Goal: Information Seeking & Learning: Check status

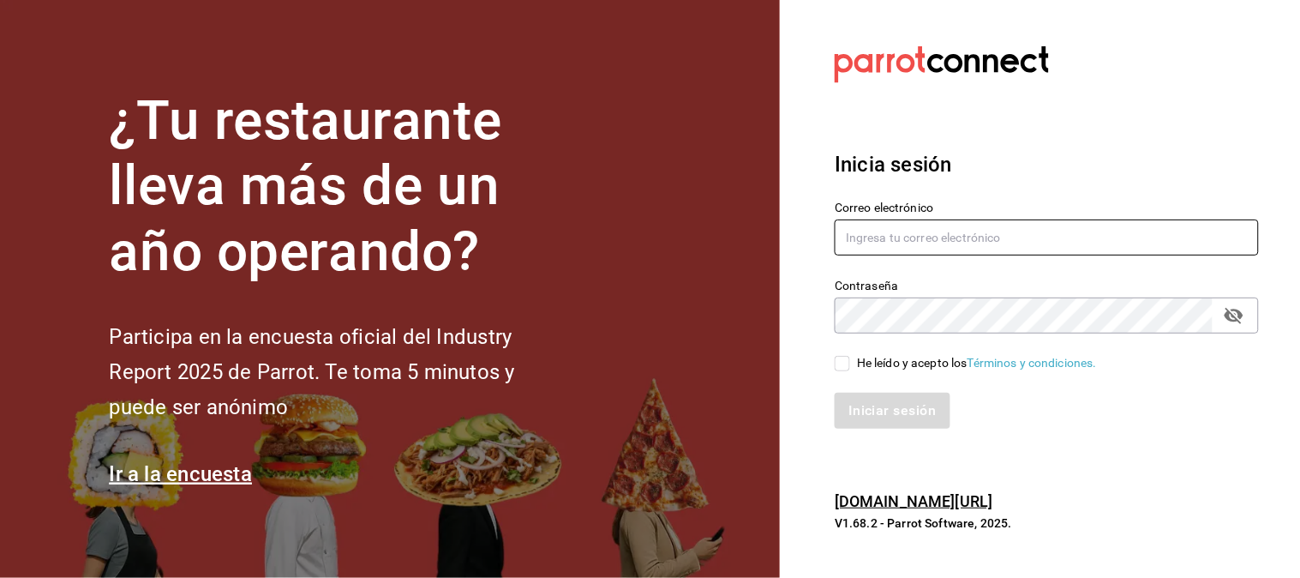
type input "[EMAIL_ADDRESS][DOMAIN_NAME]"
click at [841, 358] on input "He leído y acepto los Términos y condiciones." at bounding box center [842, 363] width 15 height 15
checkbox input "true"
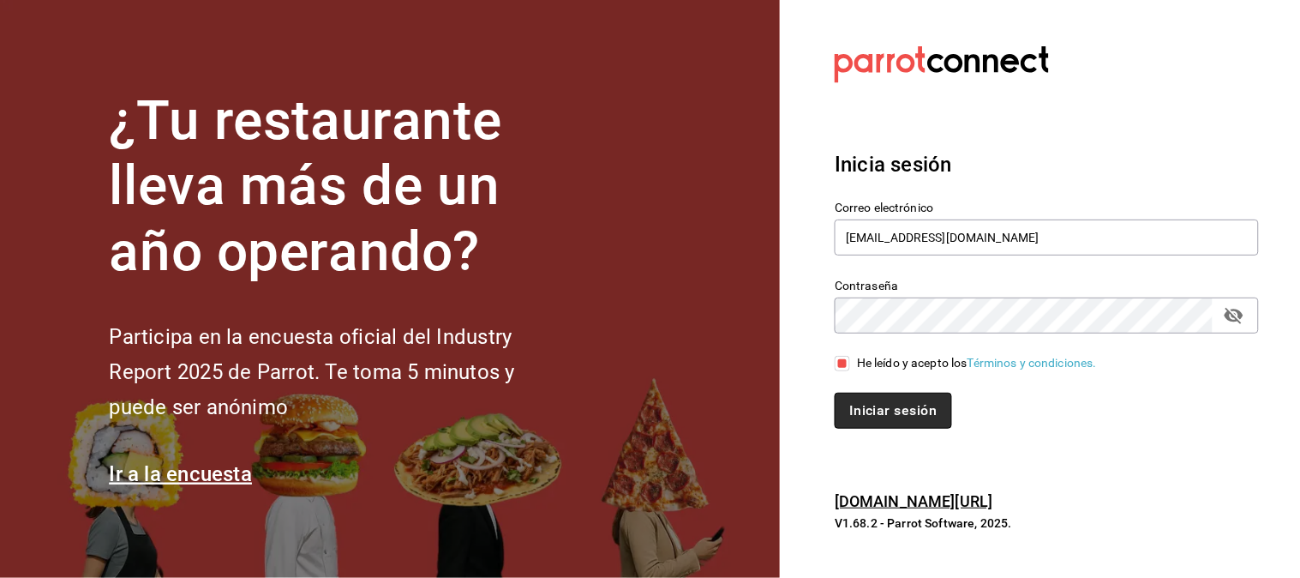
click at [883, 407] on button "Iniciar sesión" at bounding box center [893, 410] width 117 height 36
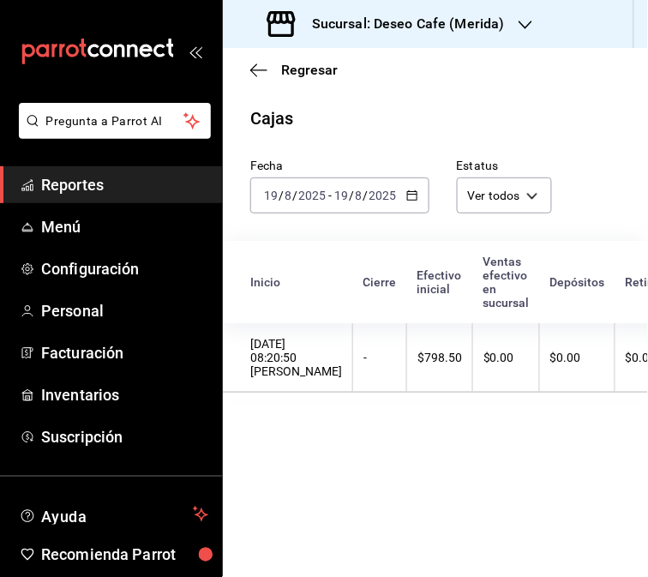
click at [412, 195] on icon "button" at bounding box center [412, 195] width 12 height 12
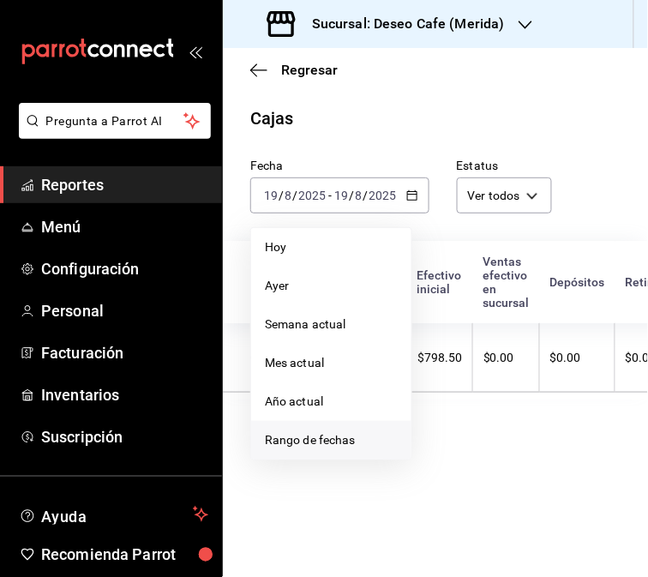
click at [328, 450] on li "Rango de fechas" at bounding box center [331, 440] width 160 height 39
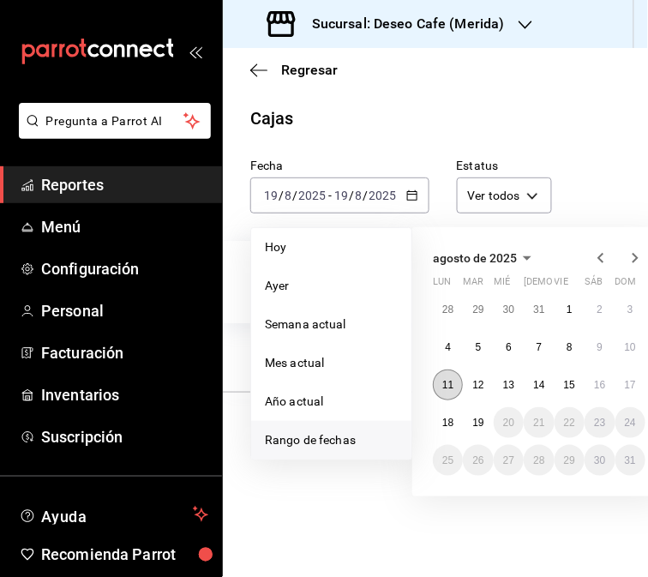
click at [450, 386] on abbr "11" at bounding box center [447, 385] width 11 height 12
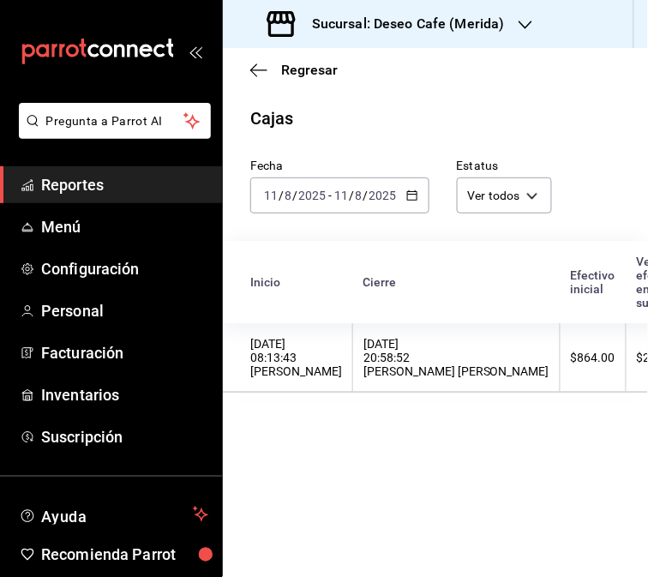
click at [450, 386] on th "[DATE] 20:58:52 [PERSON_NAME] [PERSON_NAME]" at bounding box center [456, 357] width 207 height 69
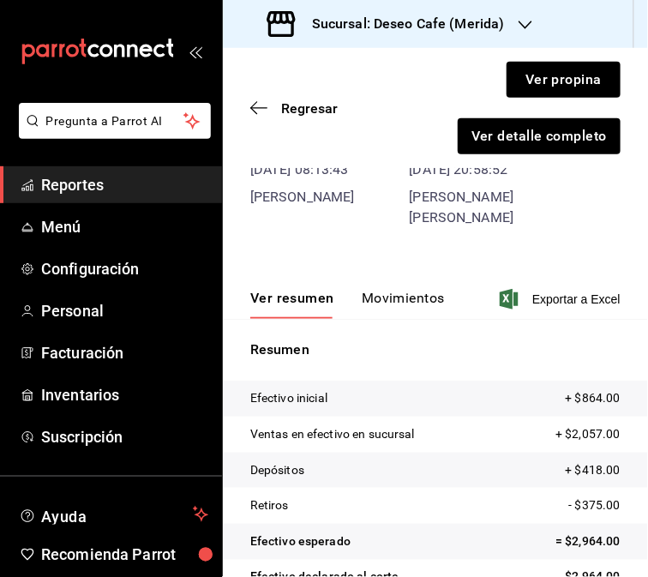
scroll to position [178, 0]
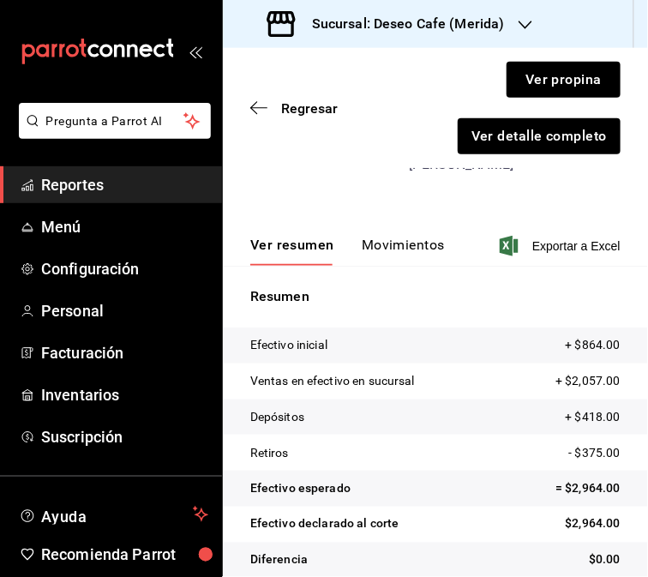
click at [87, 194] on span "Reportes" at bounding box center [124, 184] width 167 height 23
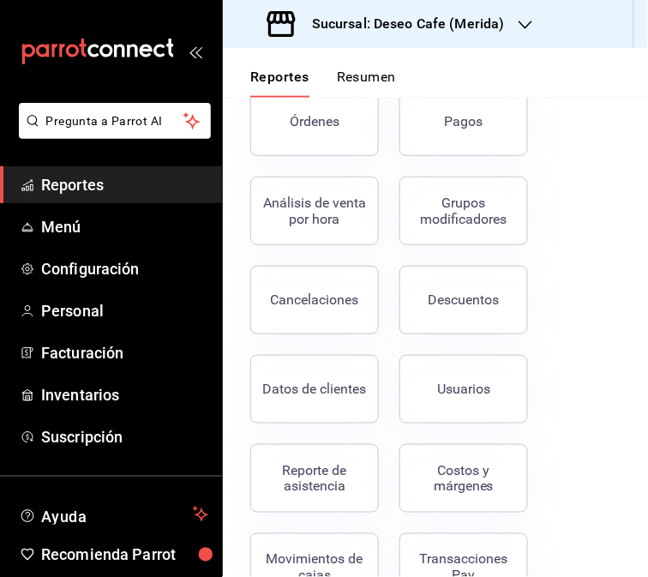
scroll to position [286, 0]
click at [317, 470] on div "Reporte de asistencia" at bounding box center [314, 477] width 106 height 33
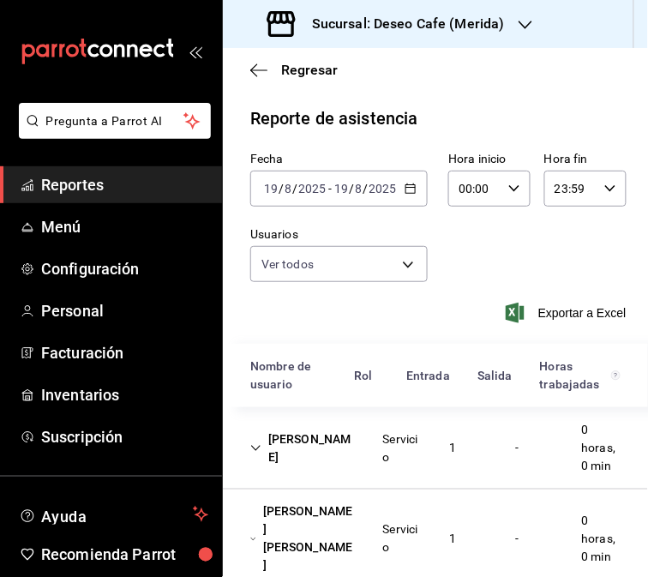
click at [317, 470] on div "Karla Herrera Servicio 1 - 0 horas, 0 min" at bounding box center [435, 448] width 425 height 82
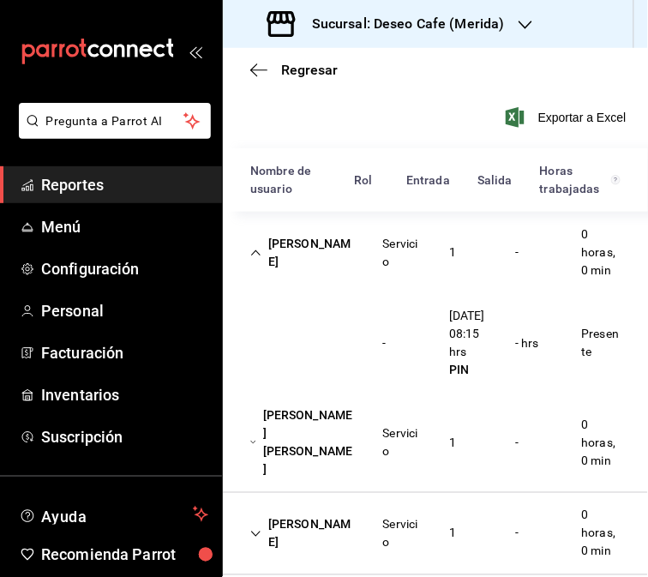
scroll to position [199, 0]
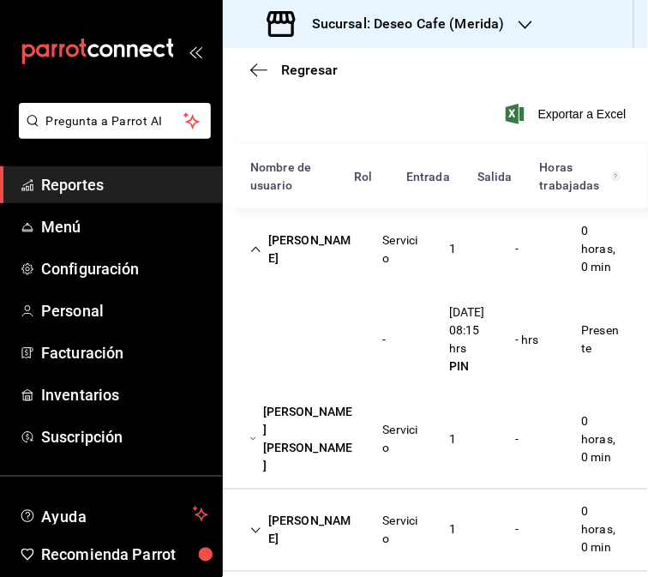
click at [369, 455] on div "Servicio" at bounding box center [402, 439] width 66 height 50
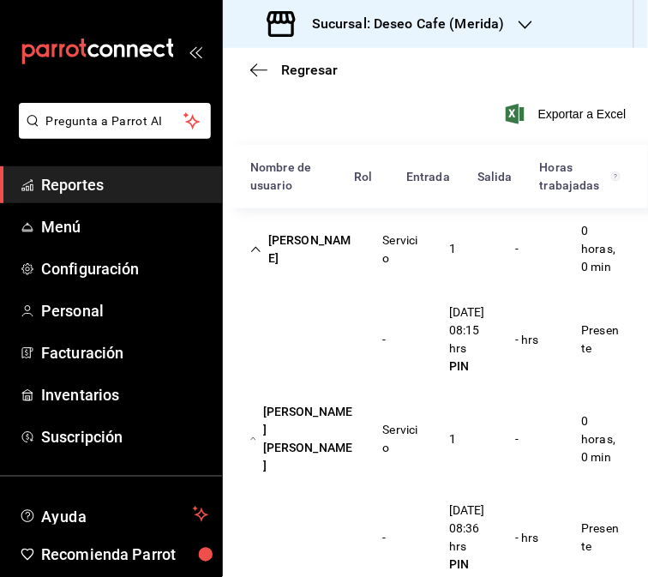
scroll to position [337, 0]
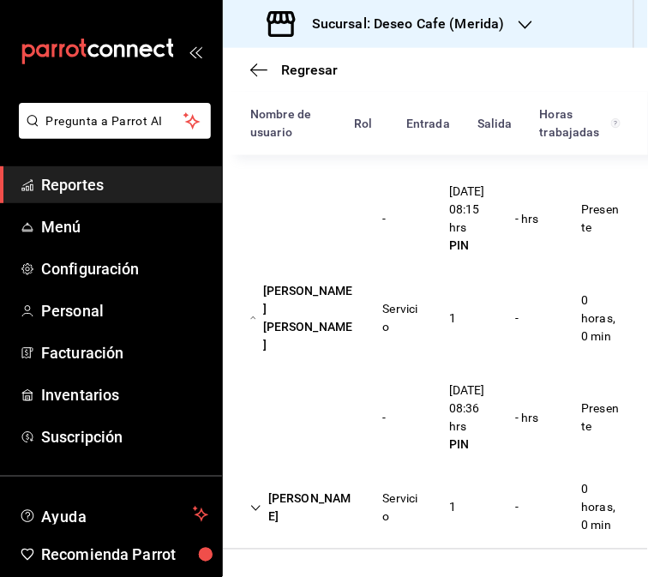
click at [351, 502] on div "Pedro Roque" at bounding box center [302, 508] width 133 height 50
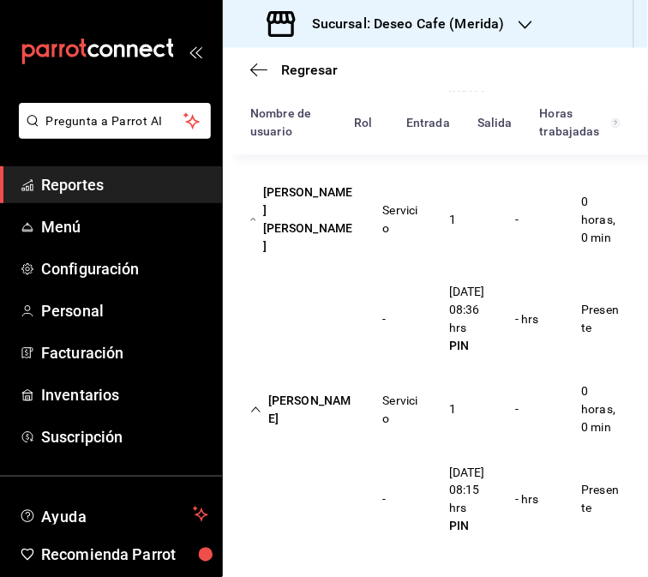
scroll to position [0, 0]
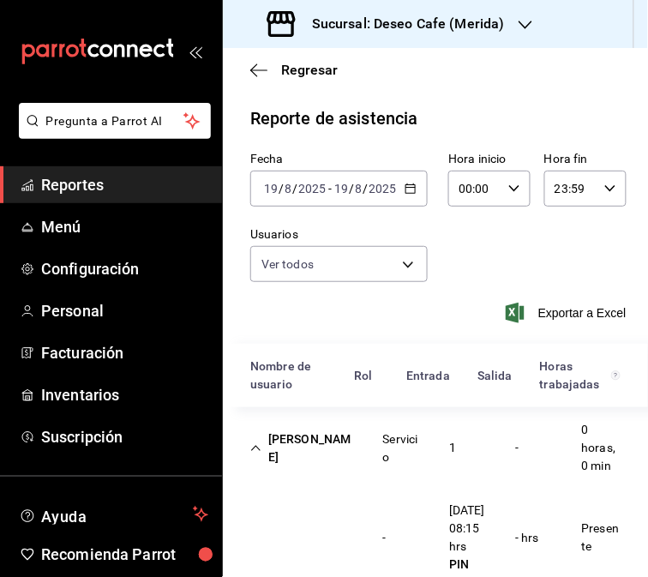
click at [405, 185] on \(Stroke\) "button" at bounding box center [410, 188] width 10 height 9
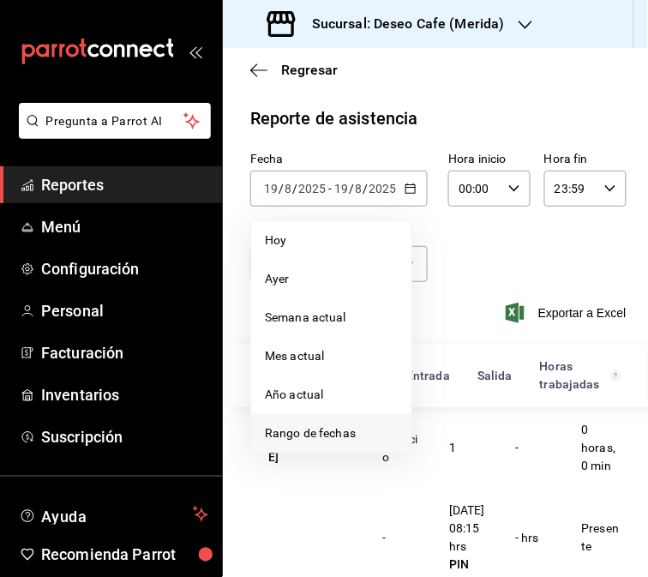
click at [332, 425] on span "Rango de fechas" at bounding box center [331, 433] width 133 height 18
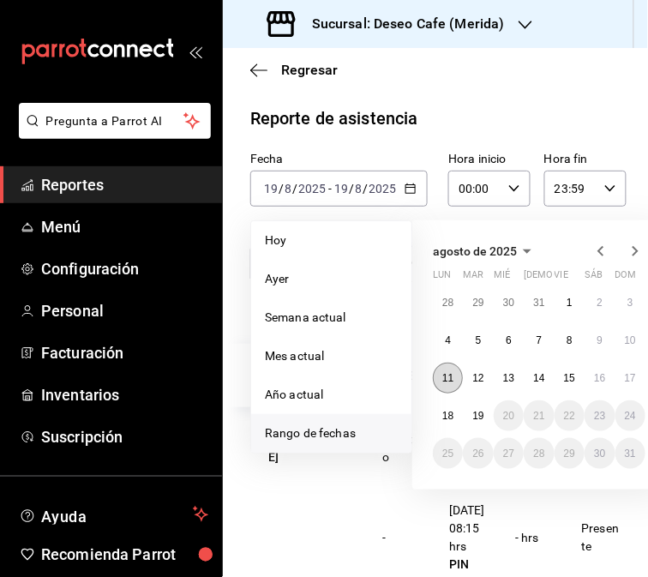
click at [446, 373] on abbr "11" at bounding box center [447, 378] width 11 height 12
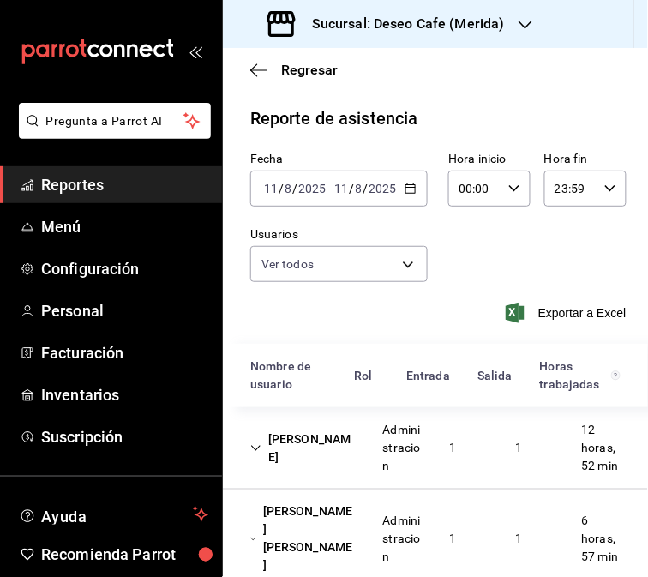
click at [343, 444] on div "Jasel Hidalgo" at bounding box center [302, 448] width 133 height 50
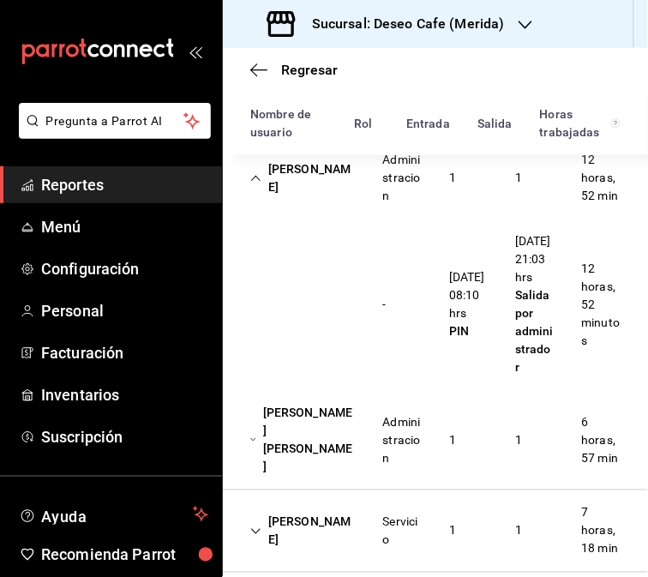
scroll to position [236, 0]
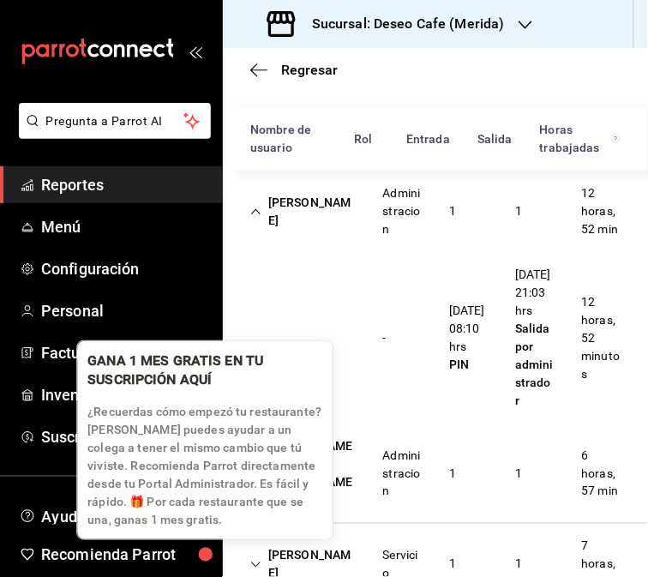
click at [327, 506] on div "GANA 1 MES GRATIS EN TU SUSCRIPCIÓN AQUÍ ¿Recuerdas cómo empezó tu restaurante?…" at bounding box center [204, 440] width 255 height 198
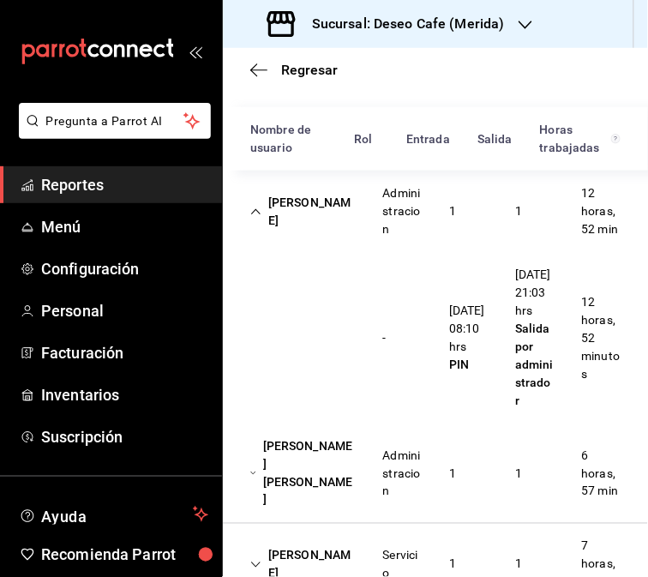
click at [375, 506] on div "Administracion" at bounding box center [402, 474] width 66 height 68
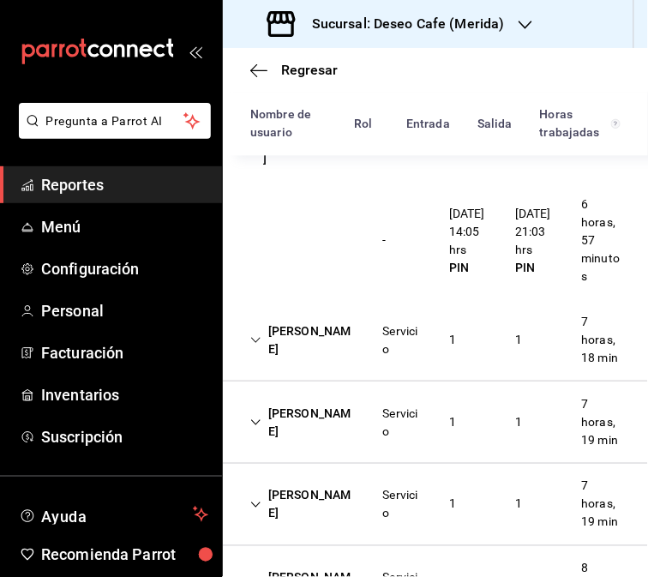
scroll to position [559, 0]
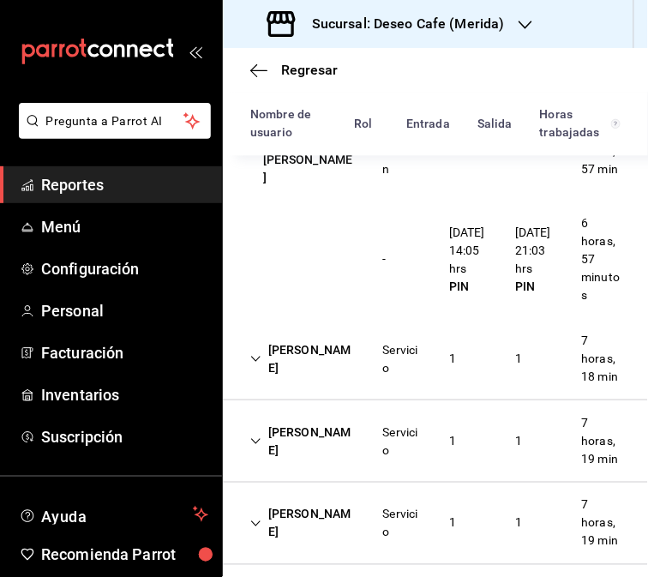
click at [369, 466] on div "Servicio" at bounding box center [402, 441] width 66 height 50
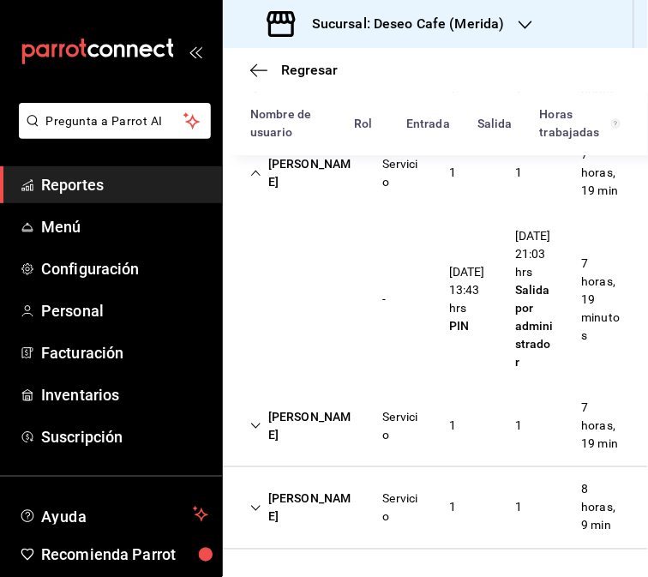
scroll to position [786, 0]
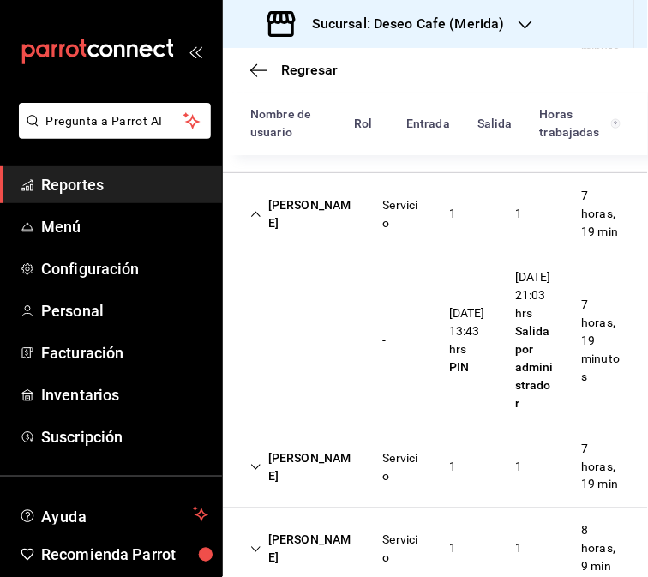
click at [310, 239] on div "Joshua Salazar" at bounding box center [302, 214] width 133 height 50
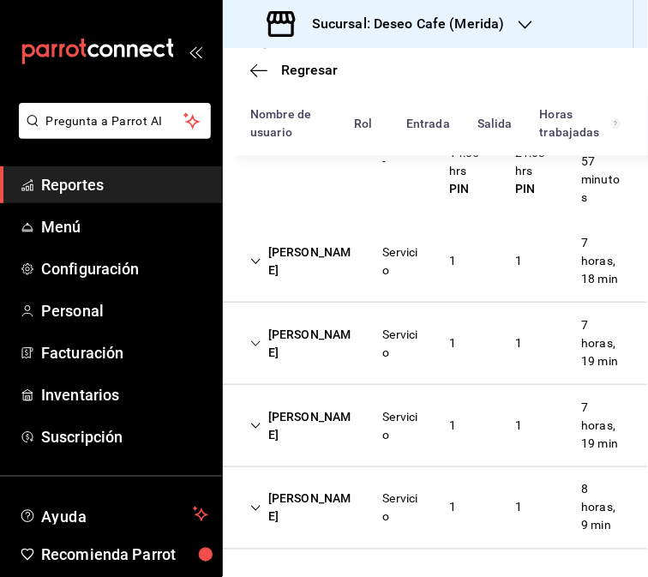
scroll to position [746, 0]
click at [369, 415] on div "Servicio" at bounding box center [402, 426] width 66 height 50
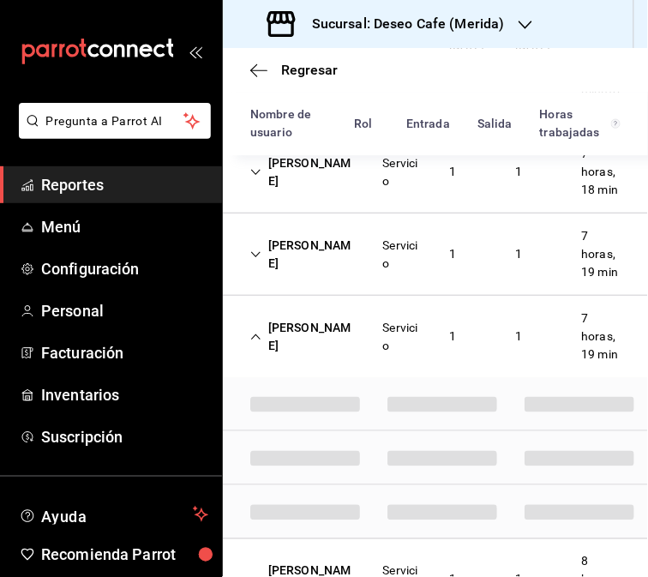
scroll to position [786, 0]
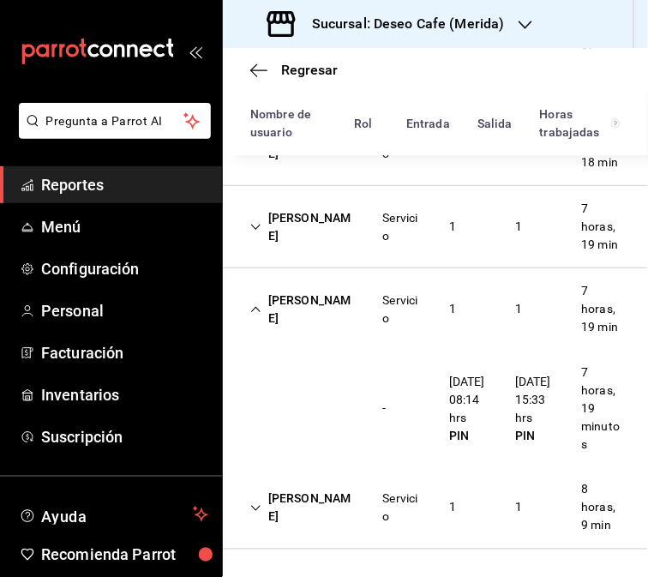
click at [383, 327] on div "Servicio" at bounding box center [402, 309] width 39 height 36
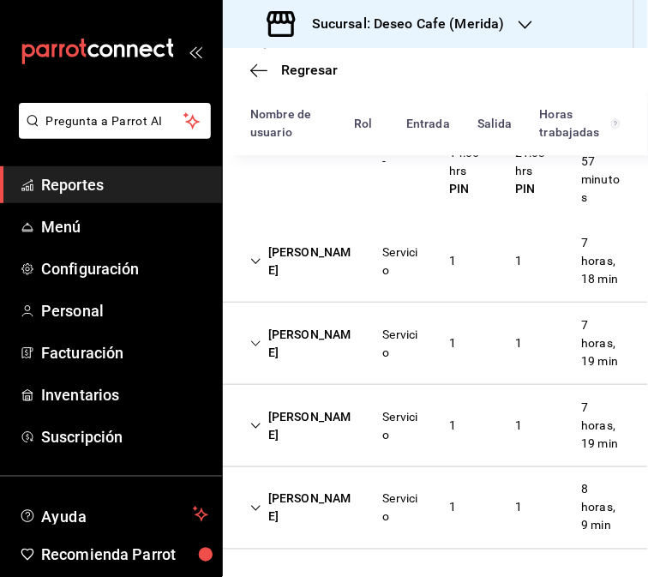
scroll to position [746, 0]
click at [301, 499] on div "Rodrigo Perales" at bounding box center [302, 508] width 133 height 50
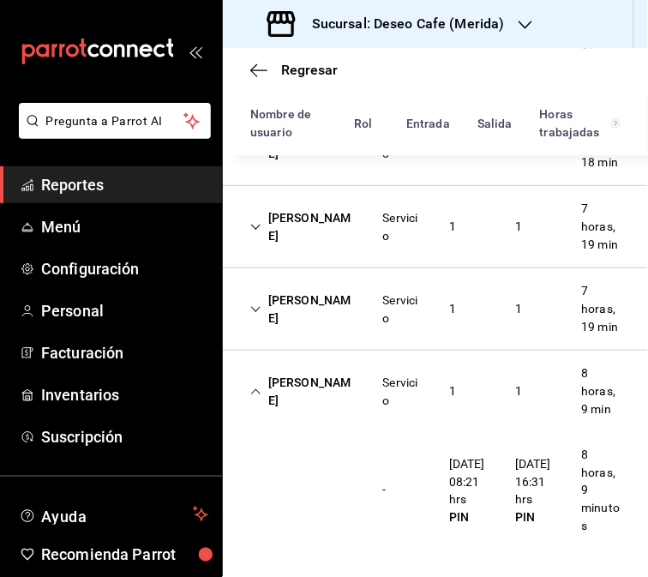
scroll to position [0, 0]
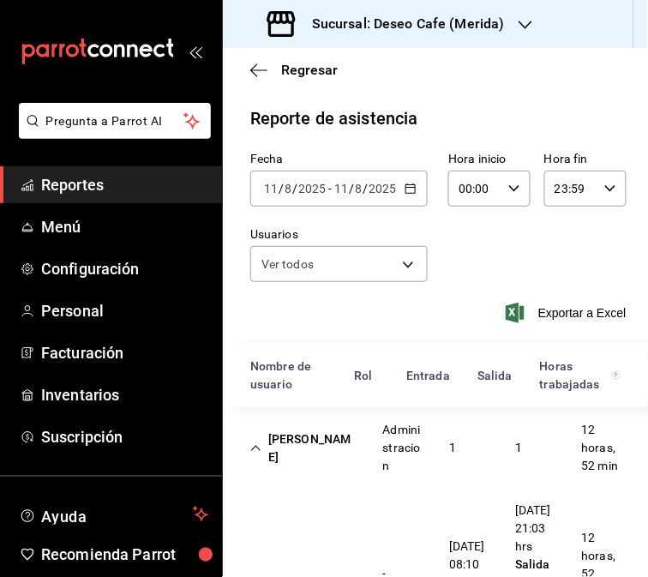
click at [441, 21] on h3 "Sucursal: Deseo Cafe (Merida)" at bounding box center [401, 24] width 207 height 21
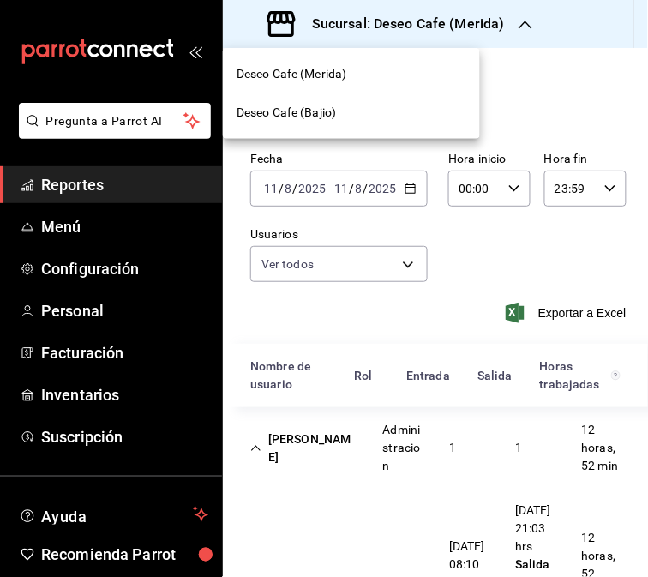
click at [322, 117] on span "Deseo Cafe (Bajio)" at bounding box center [285, 113] width 99 height 18
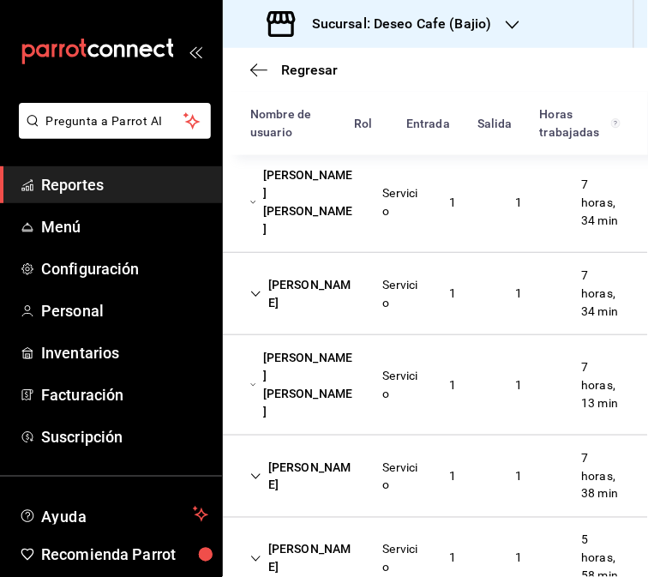
scroll to position [275, 0]
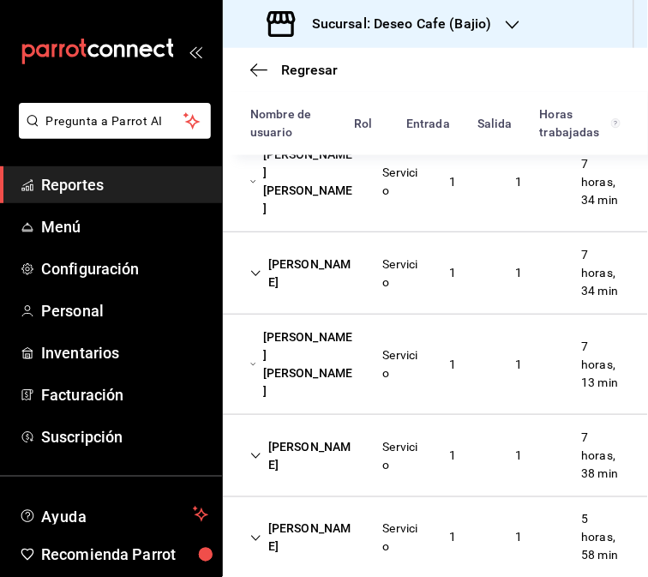
click at [348, 190] on div "Patricia Hernández Esteban" at bounding box center [302, 182] width 133 height 86
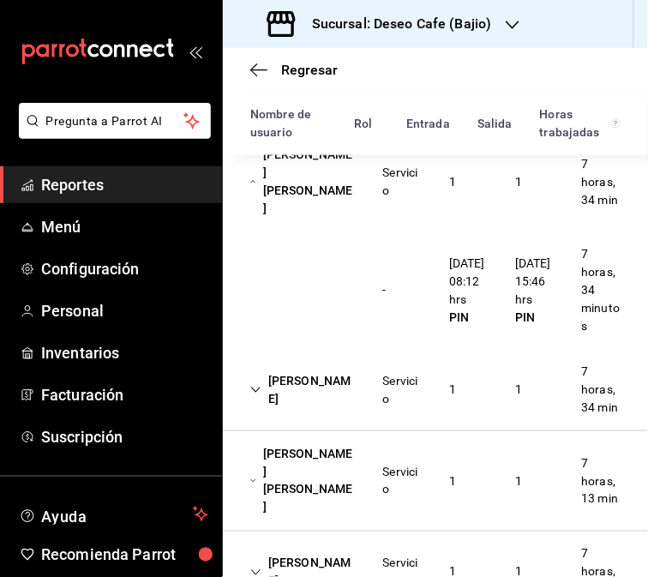
click at [288, 403] on div "Diana Chacón" at bounding box center [302, 390] width 133 height 50
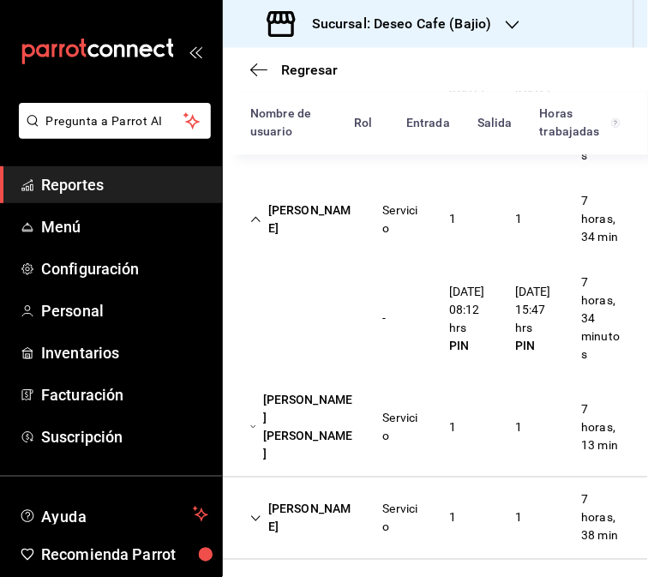
scroll to position [447, 0]
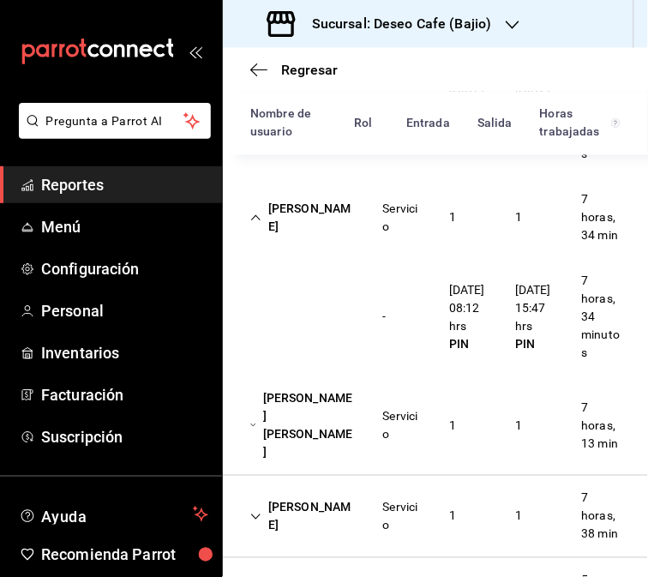
click at [322, 476] on div "Jacob Alí Hernández Amador Servicio 1 1 7 horas, 13 min" at bounding box center [435, 425] width 425 height 100
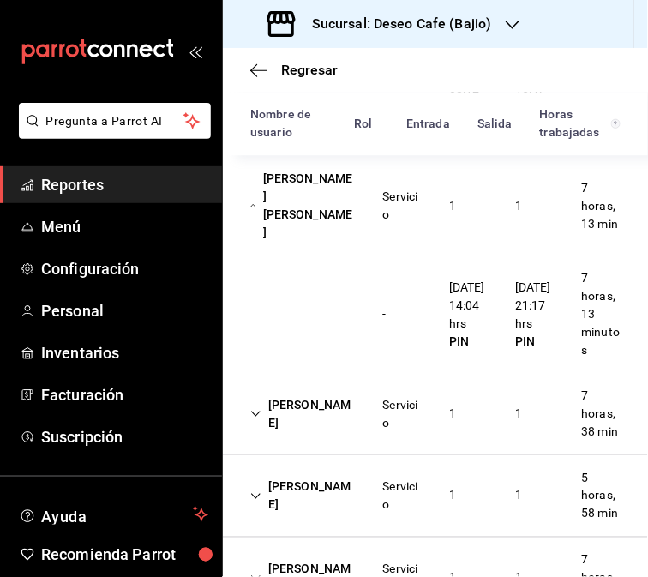
scroll to position [664, 0]
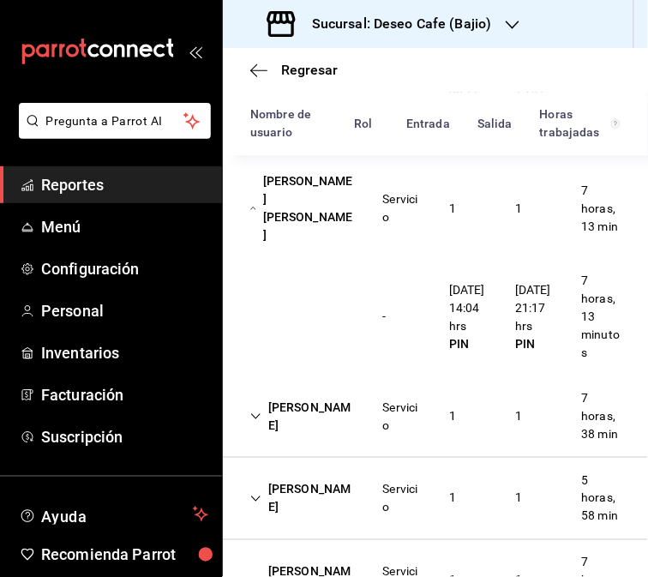
click at [341, 194] on div "Jacob Alí Hernández Amador" at bounding box center [302, 208] width 133 height 86
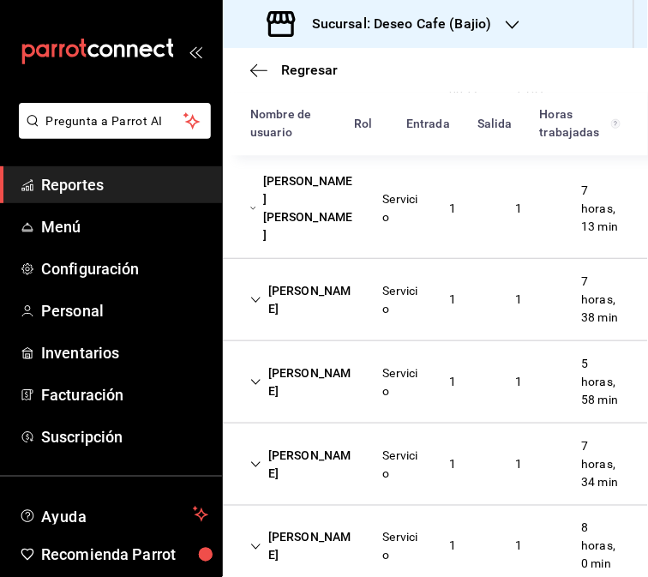
click at [384, 325] on div "Servicio" at bounding box center [402, 300] width 66 height 50
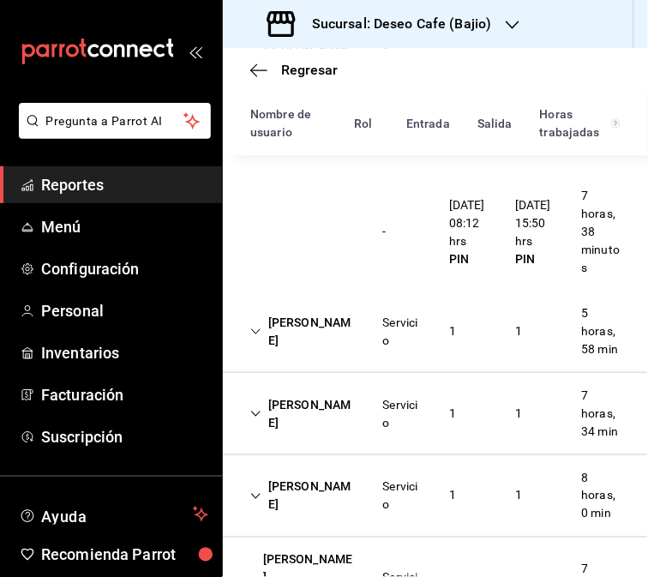
scroll to position [845, 0]
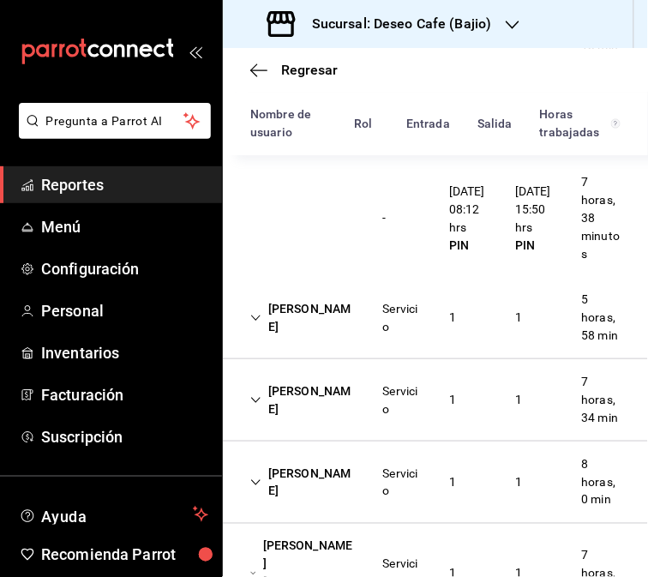
click at [311, 359] on div "Alan Bravo Servicio 1 1 5 horas, 58 min" at bounding box center [435, 318] width 425 height 82
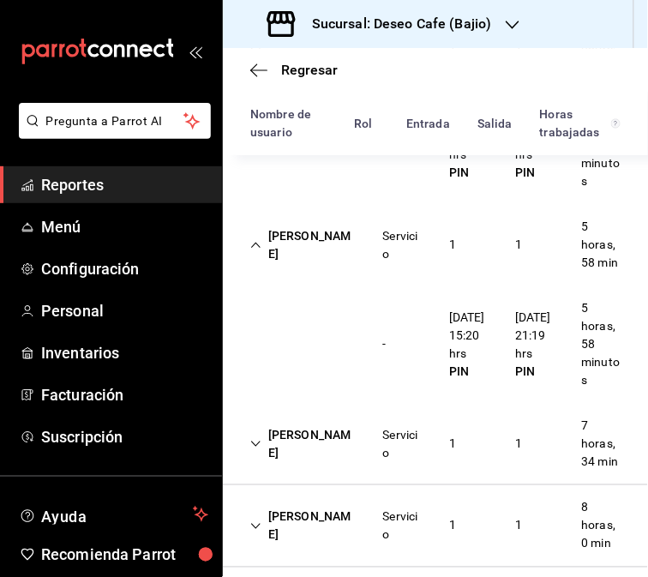
scroll to position [937, 0]
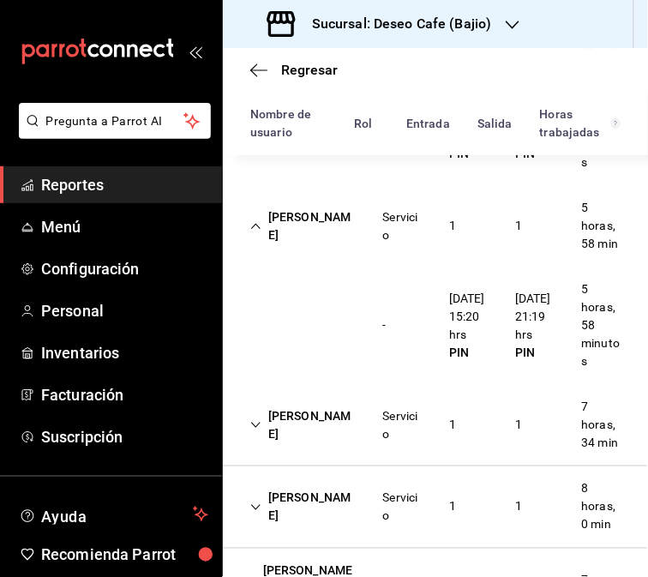
click at [343, 266] on div "Alan Bravo Servicio 1 1 5 horas, 58 min" at bounding box center [435, 225] width 425 height 81
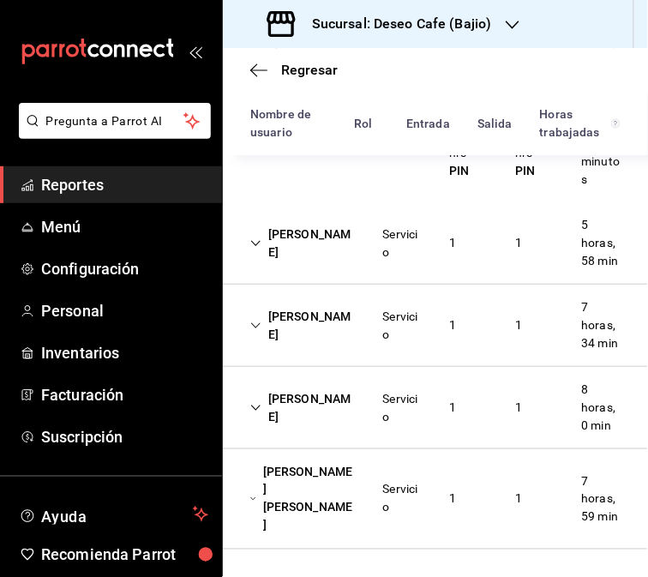
click at [388, 344] on div "Servicio" at bounding box center [402, 326] width 39 height 36
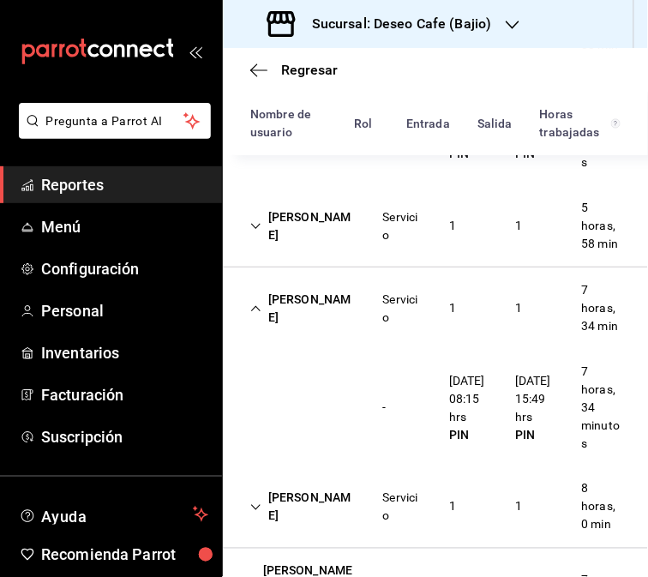
click at [336, 333] on div "Rodolfo Lopez" at bounding box center [302, 309] width 133 height 50
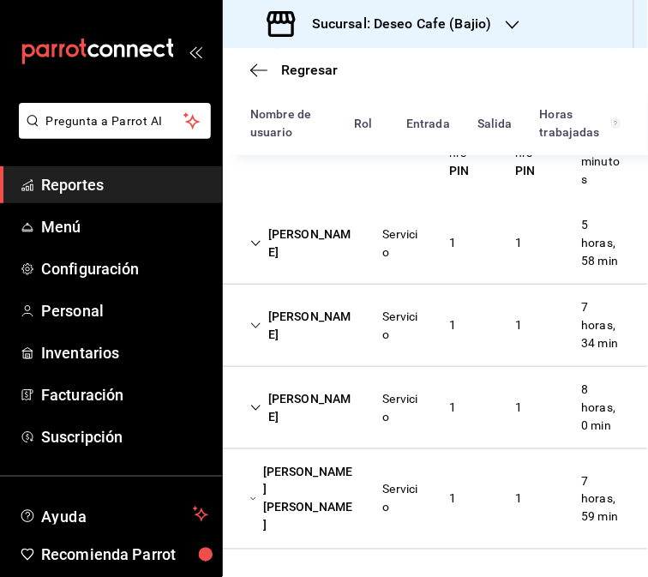
scroll to position [991, 0]
click at [343, 434] on div "Alejandra Arvizu Servicio 1 1 8 horas, 0 min" at bounding box center [435, 408] width 425 height 82
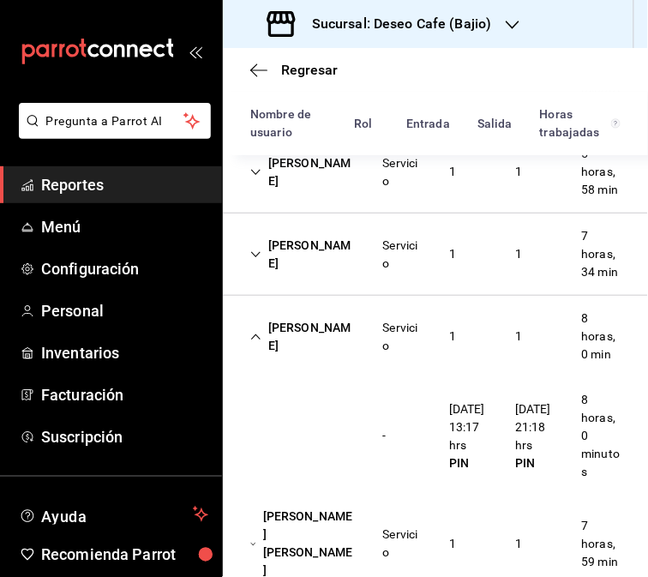
click at [335, 377] on div "Alejandra Arvizu Servicio 1 1 8 horas, 0 min" at bounding box center [435, 336] width 425 height 81
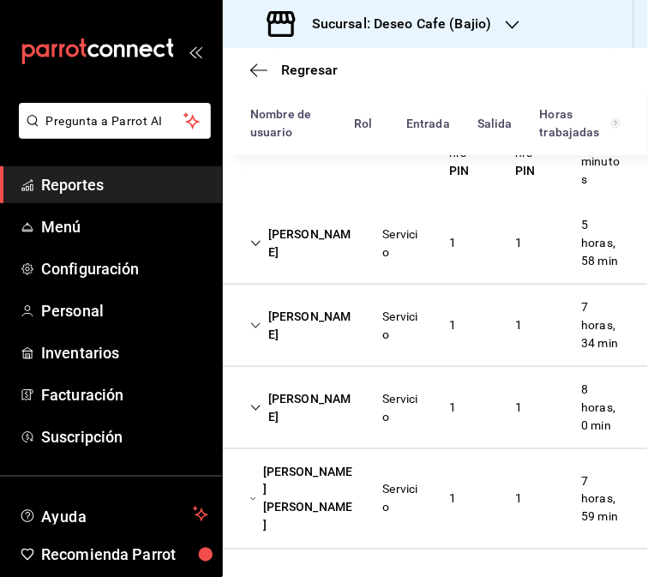
click at [476, 516] on div "luis antonio mendez lopez Servicio 1 1 7 horas, 59 min" at bounding box center [435, 499] width 425 height 100
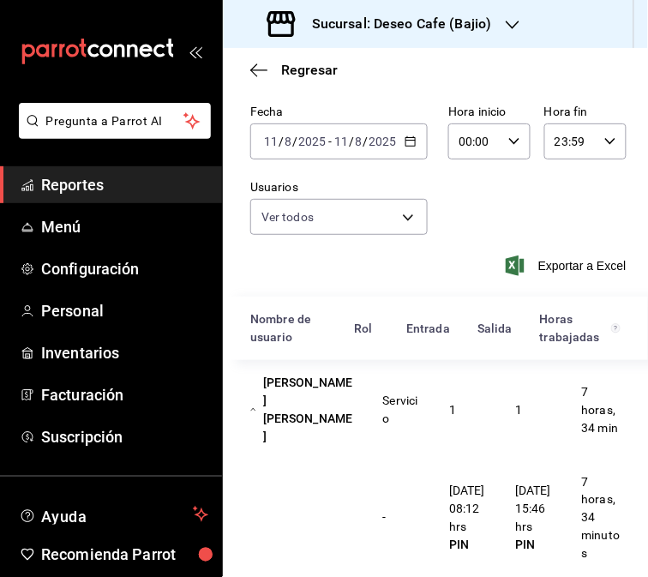
scroll to position [0, 0]
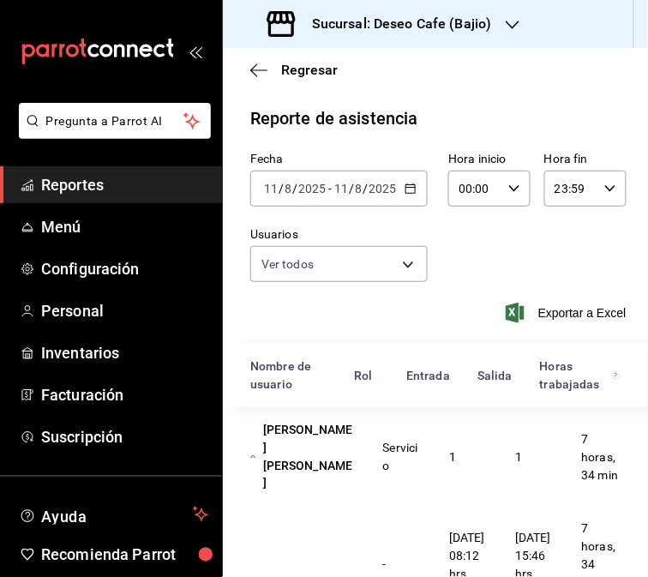
click at [412, 187] on div "2025-08-11 11 / 8 / 2025 - 2025-08-11 11 / 8 / 2025" at bounding box center [338, 189] width 177 height 36
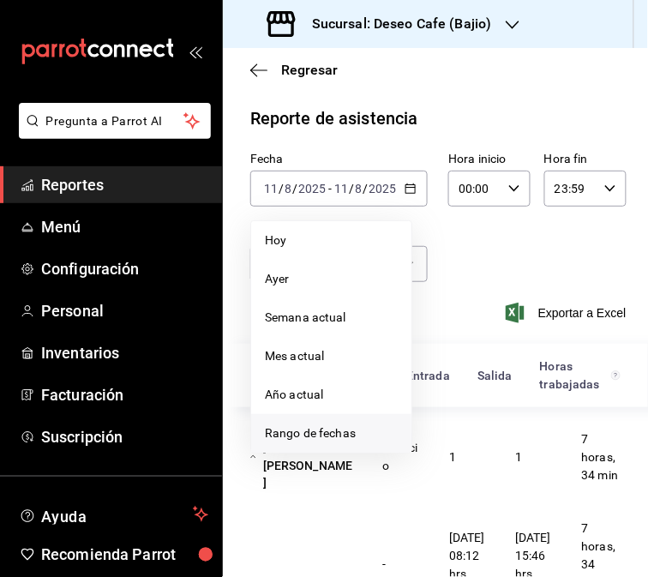
click at [344, 434] on span "Rango de fechas" at bounding box center [331, 433] width 133 height 18
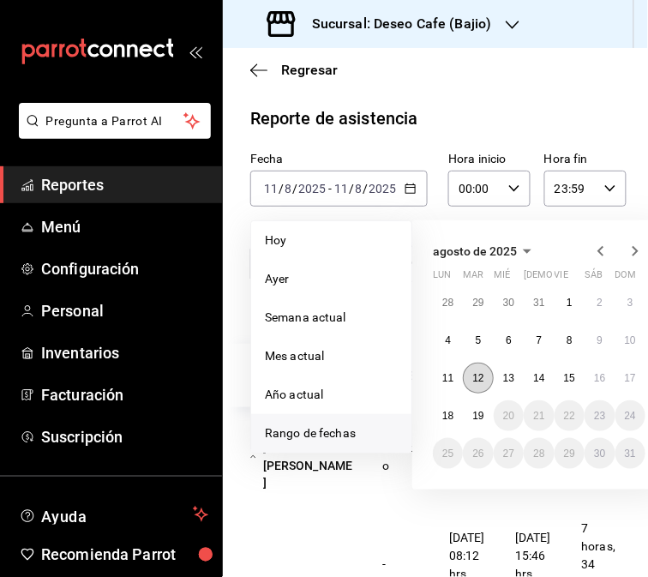
click at [476, 380] on abbr "12" at bounding box center [477, 378] width 11 height 12
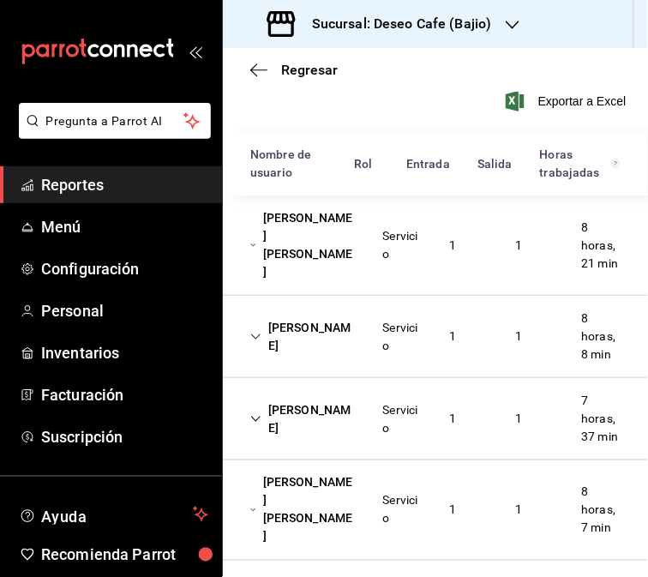
scroll to position [218, 0]
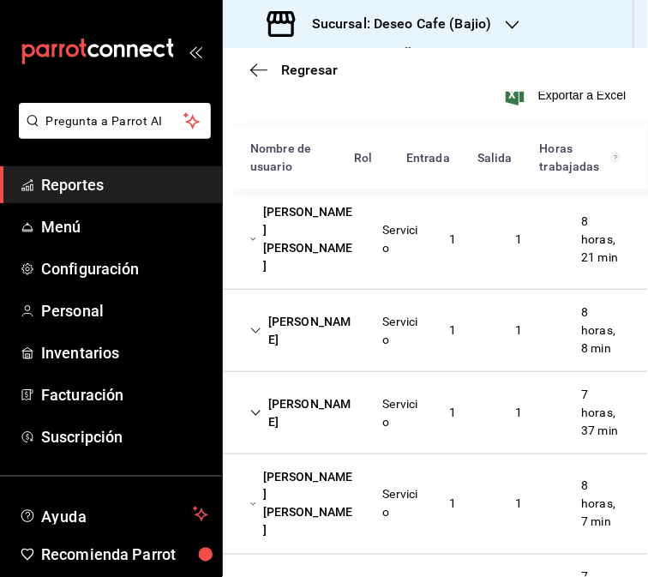
click at [434, 218] on div "Patricia Hernández Esteban Servicio 1 1 8 horas, 21 min" at bounding box center [435, 239] width 425 height 100
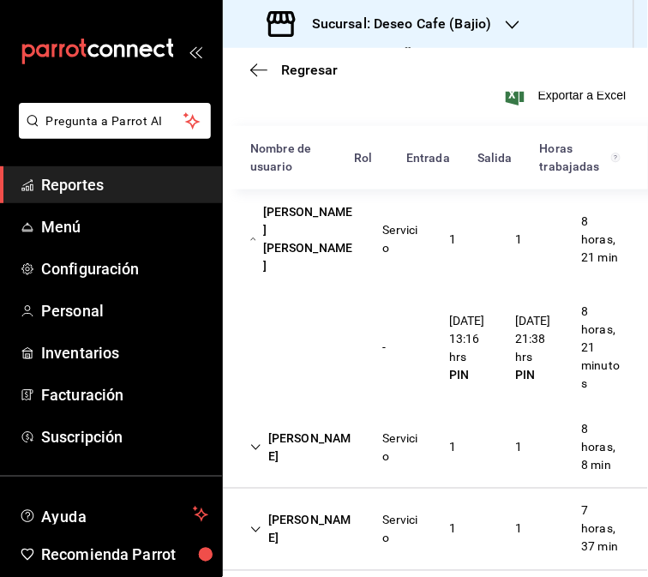
click at [354, 480] on div "Cesar Aranda Servicio 1 1 8 horas, 8 min" at bounding box center [435, 447] width 425 height 82
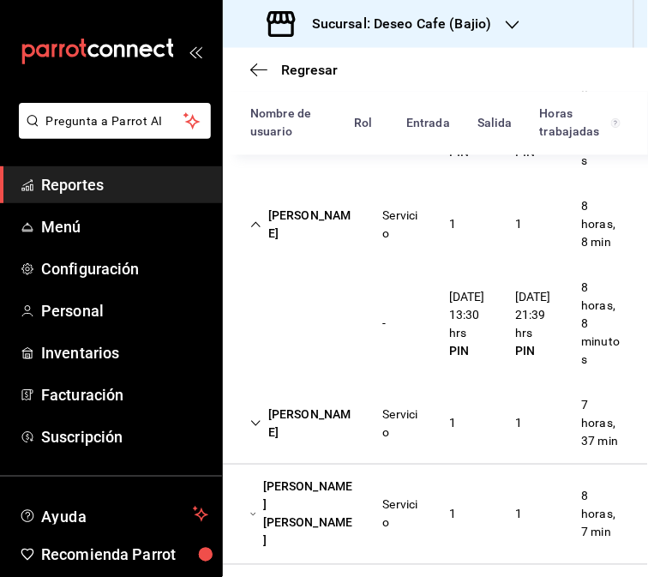
scroll to position [443, 0]
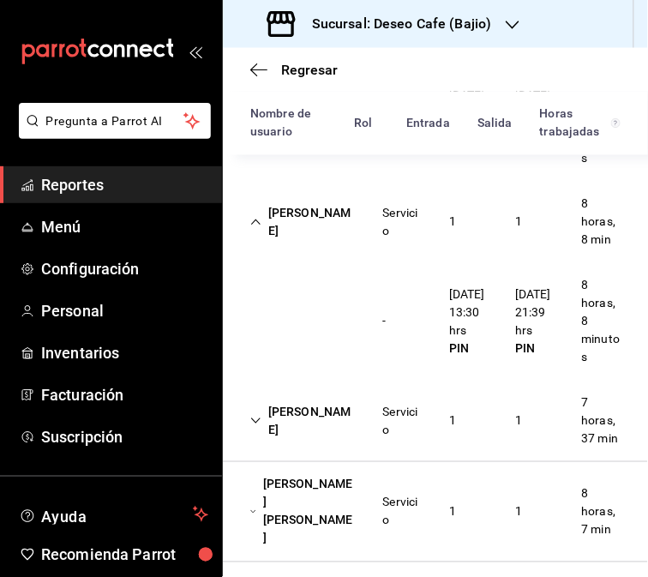
click at [308, 212] on div "Cesar Aranda" at bounding box center [302, 222] width 133 height 50
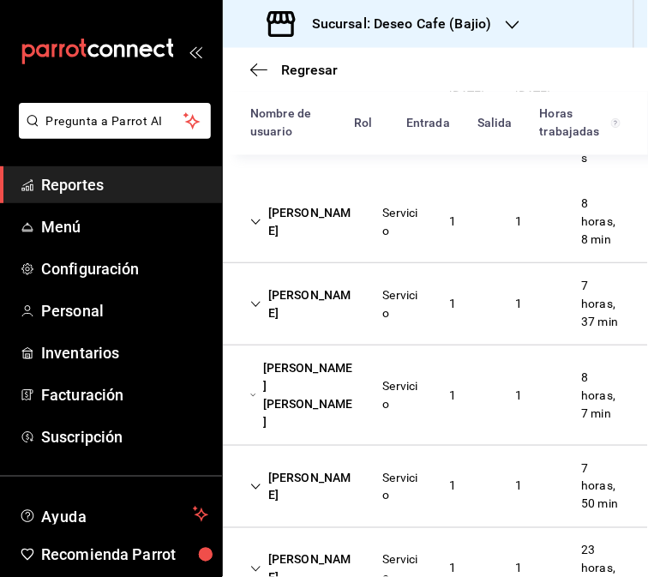
click at [374, 326] on div "Servicio" at bounding box center [402, 304] width 66 height 50
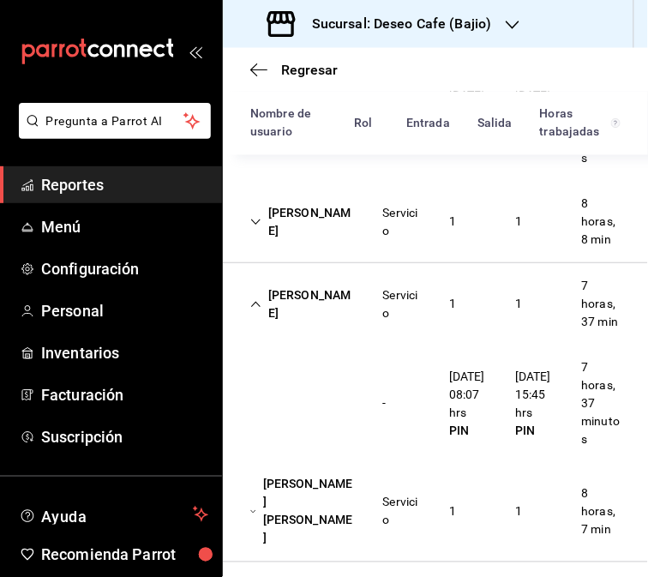
click at [314, 322] on div "Diana Chacón" at bounding box center [302, 304] width 133 height 50
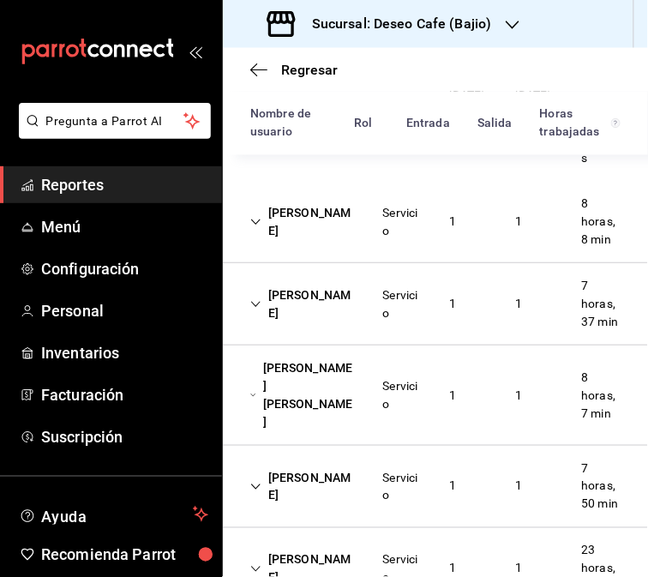
click at [338, 408] on div "Jacob Alí Hernández Amador" at bounding box center [302, 395] width 133 height 86
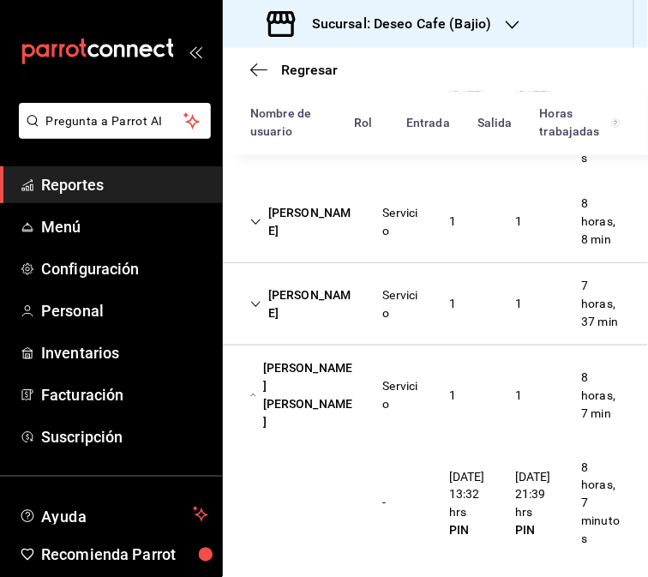
click at [302, 417] on div "Jacob Alí Hernández Amador" at bounding box center [302, 395] width 133 height 86
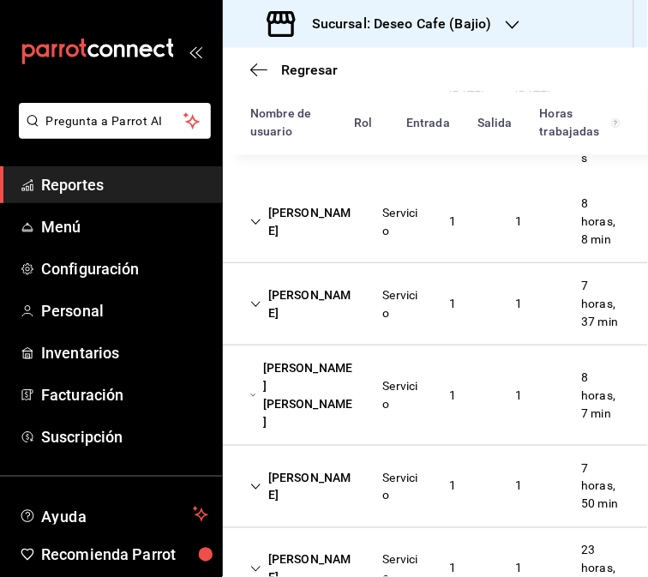
scroll to position [639, 0]
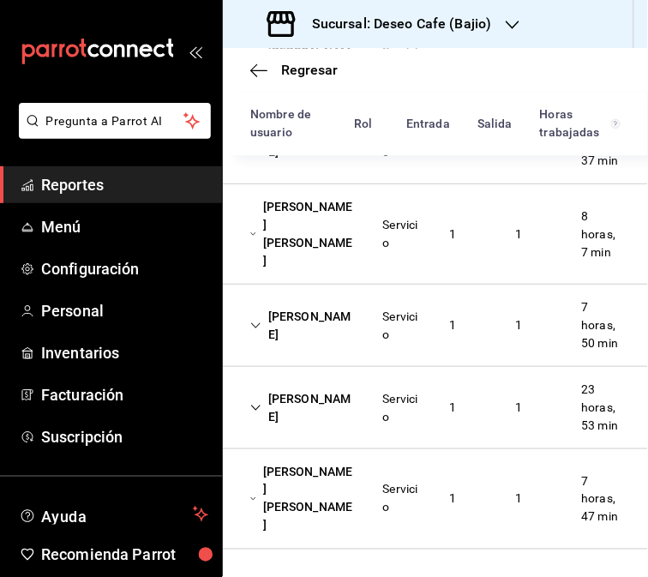
click at [303, 301] on div "Michelle Carranza" at bounding box center [302, 326] width 133 height 50
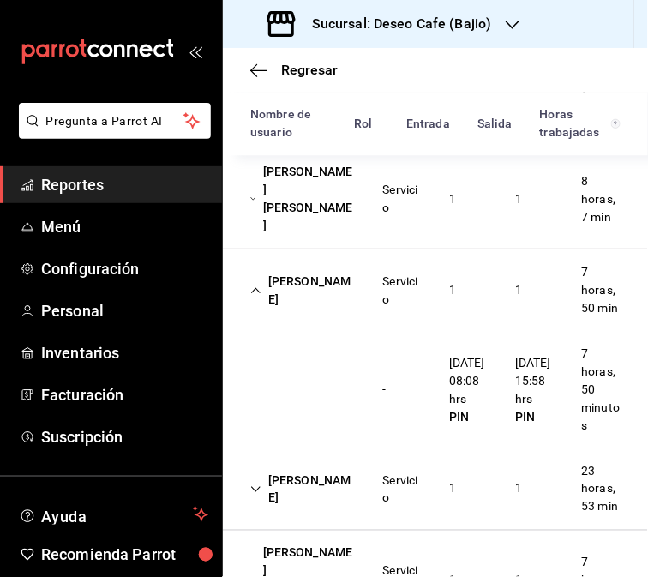
click at [362, 518] on div "Rodolfo Lopez Servicio 1 1 23 horas, 53 min" at bounding box center [435, 489] width 425 height 82
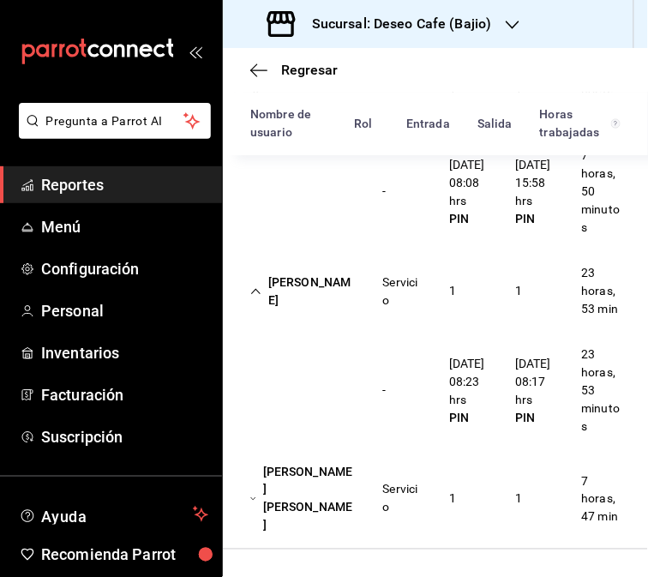
click at [336, 314] on div "Rodolfo Lopez Servicio 1 1 23 horas, 53 min" at bounding box center [435, 290] width 425 height 81
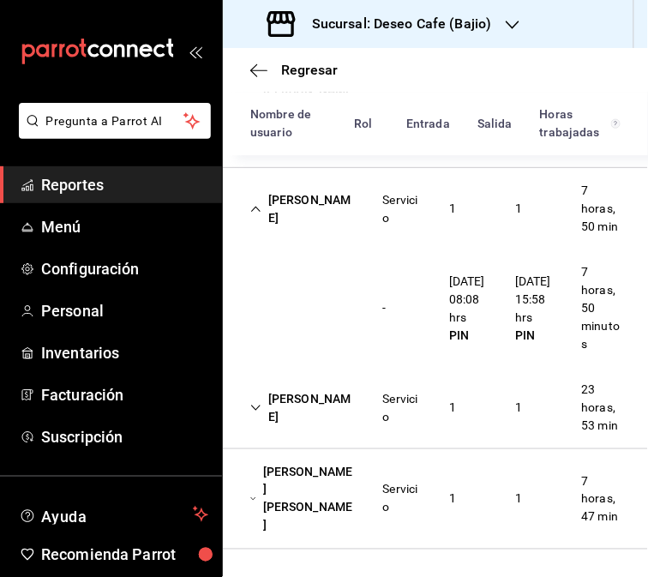
click at [346, 517] on div "luis antonio mendez lopez" at bounding box center [302, 499] width 133 height 86
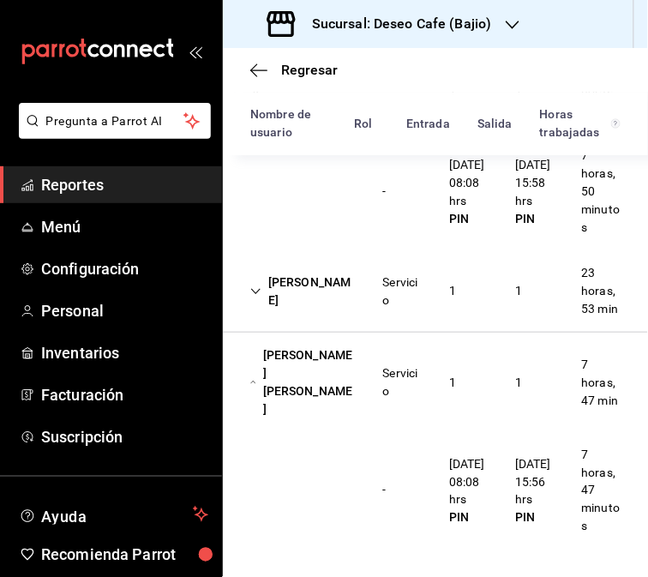
scroll to position [0, 0]
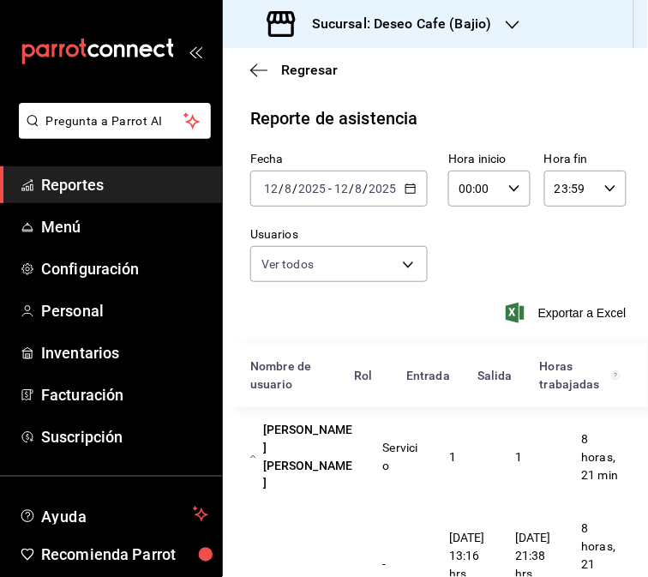
click at [511, 12] on div "Sucursal: Deseo Cafe (Bajio)" at bounding box center [381, 24] width 290 height 48
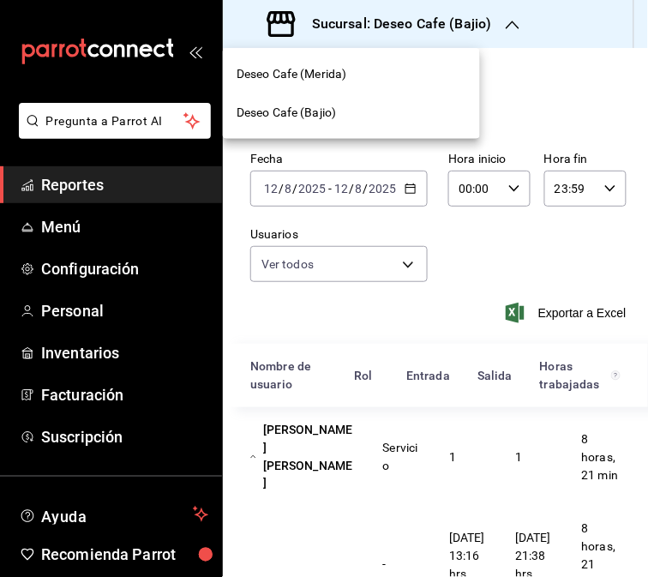
click at [349, 63] on div "Deseo Cafe (Merida)" at bounding box center [351, 74] width 257 height 39
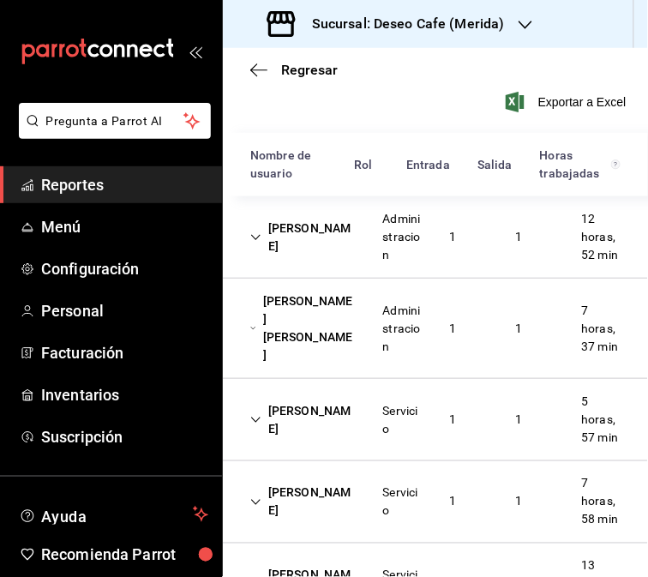
scroll to position [241, 0]
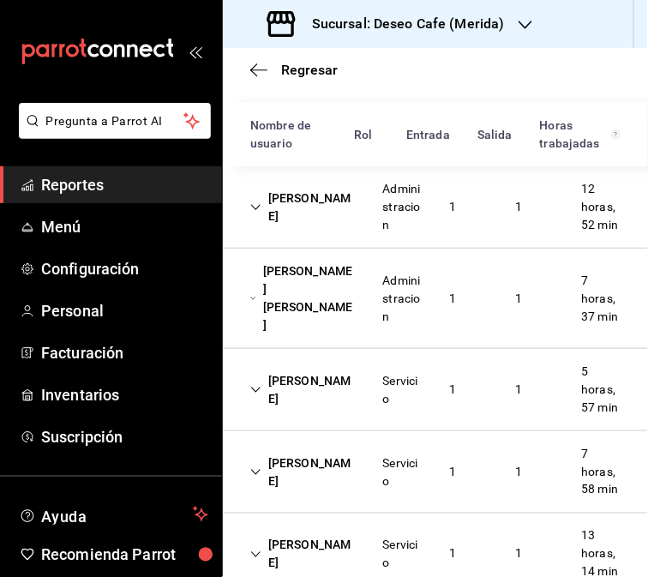
click at [313, 225] on div "Jasel Hidalgo" at bounding box center [302, 208] width 133 height 50
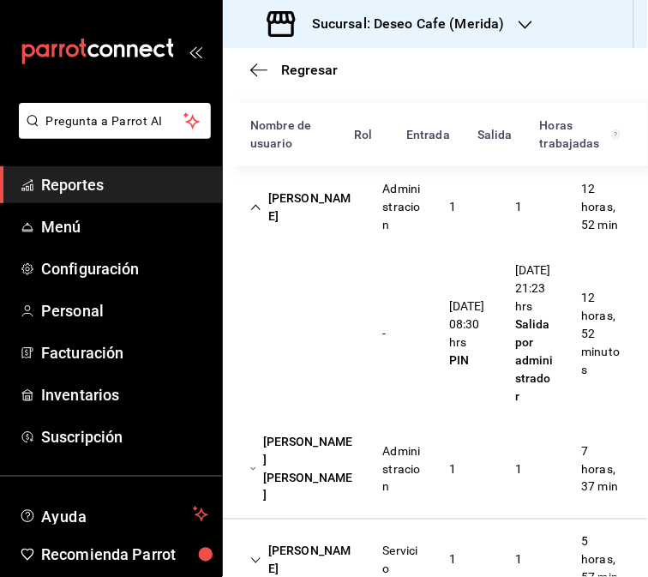
click at [386, 496] on div "Administracion" at bounding box center [402, 469] width 39 height 54
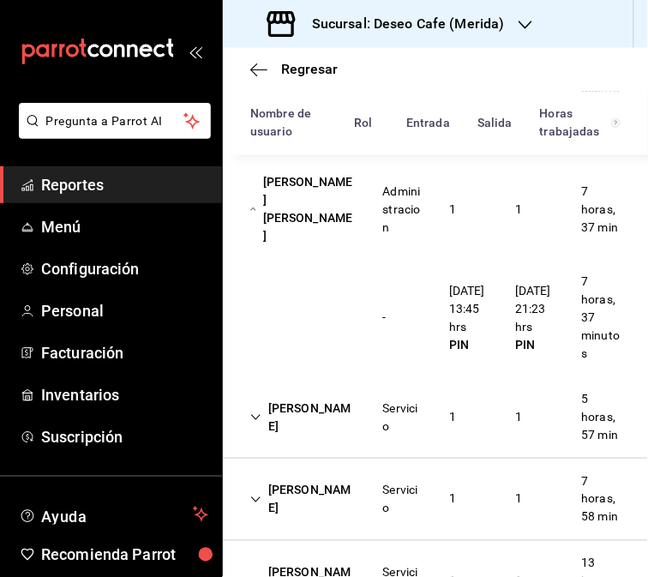
scroll to position [502, 0]
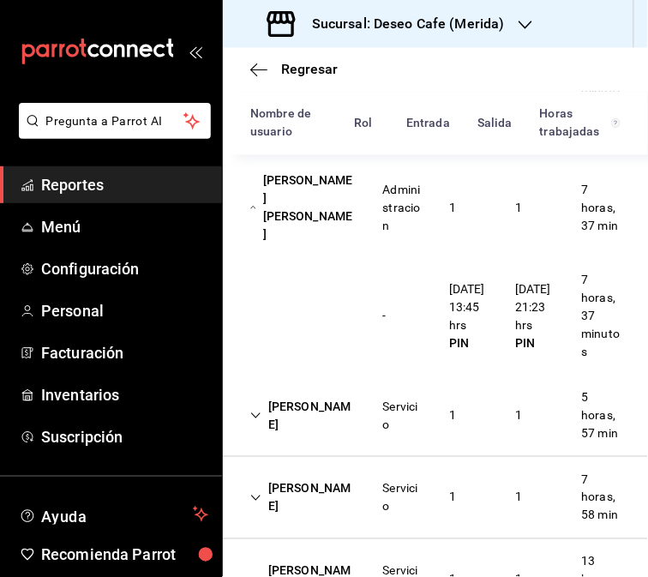
click at [329, 440] on div "Karla Herrera" at bounding box center [302, 416] width 133 height 50
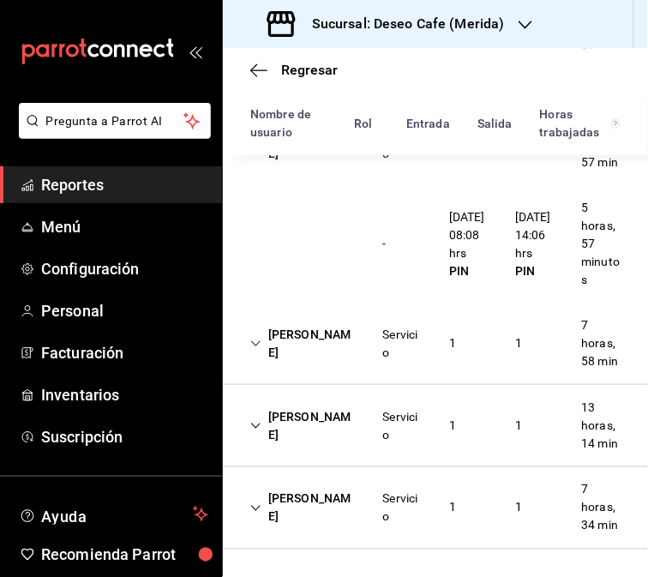
scroll to position [798, 0]
click at [319, 368] on div "Joshua Salazar" at bounding box center [302, 344] width 133 height 50
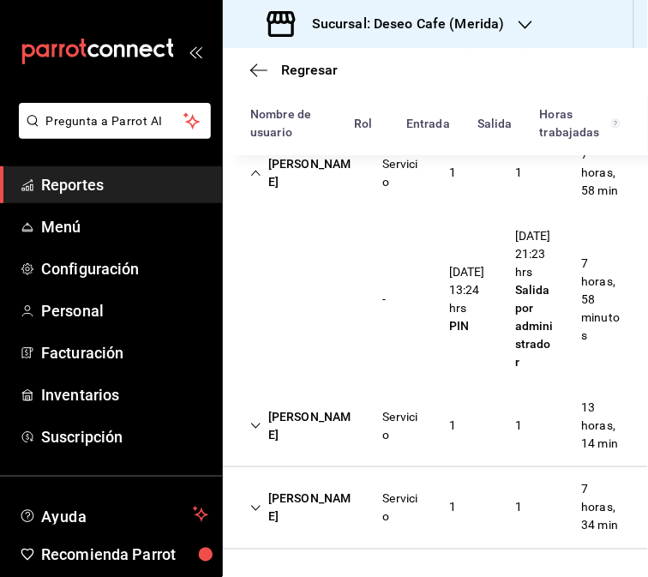
scroll to position [939, 0]
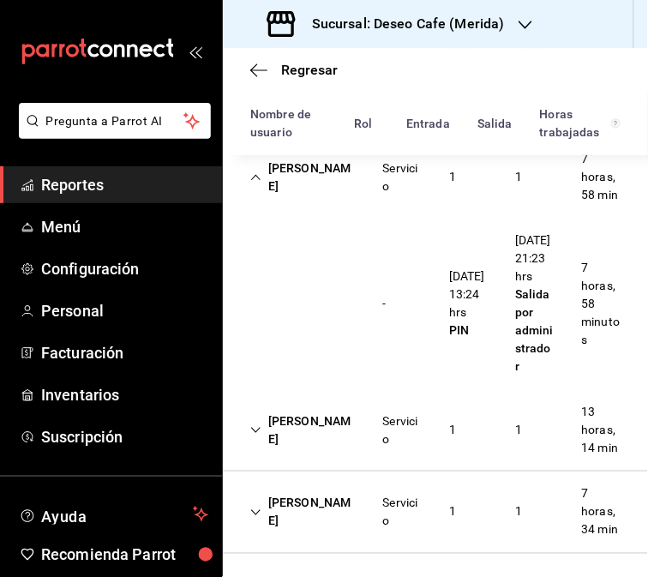
click at [317, 202] on div "Joshua Salazar" at bounding box center [302, 178] width 133 height 50
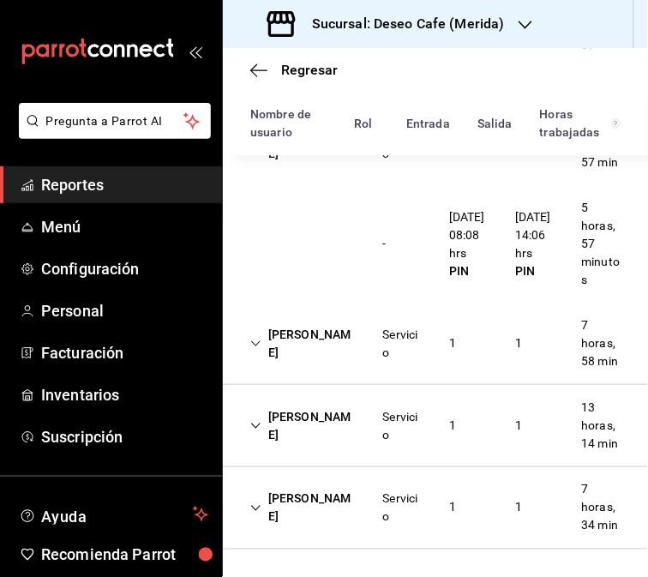
scroll to position [880, 0]
click at [344, 401] on div "Pedro Roque" at bounding box center [302, 426] width 133 height 50
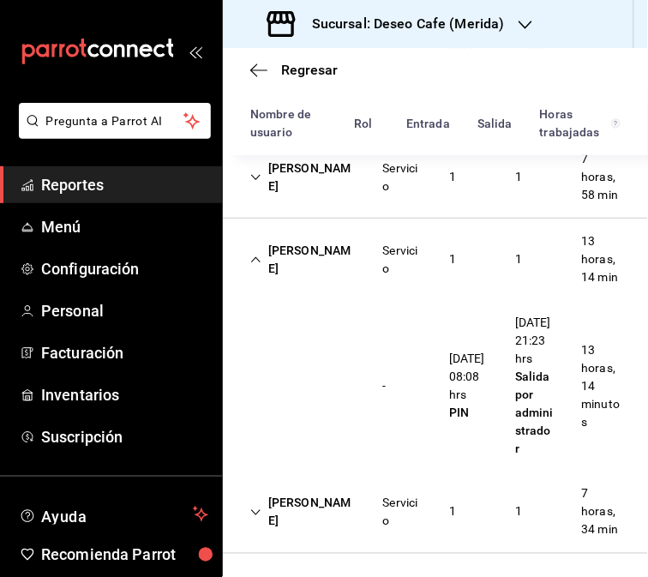
scroll to position [1068, 0]
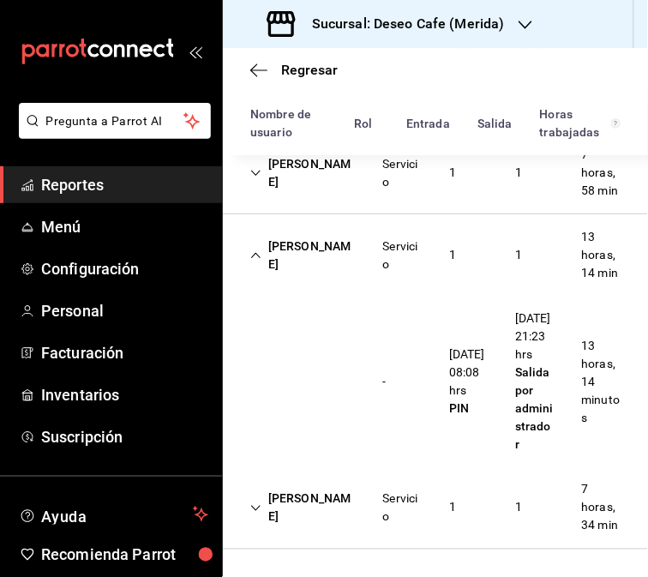
click at [330, 519] on div "Rodrigo Perales" at bounding box center [302, 508] width 133 height 50
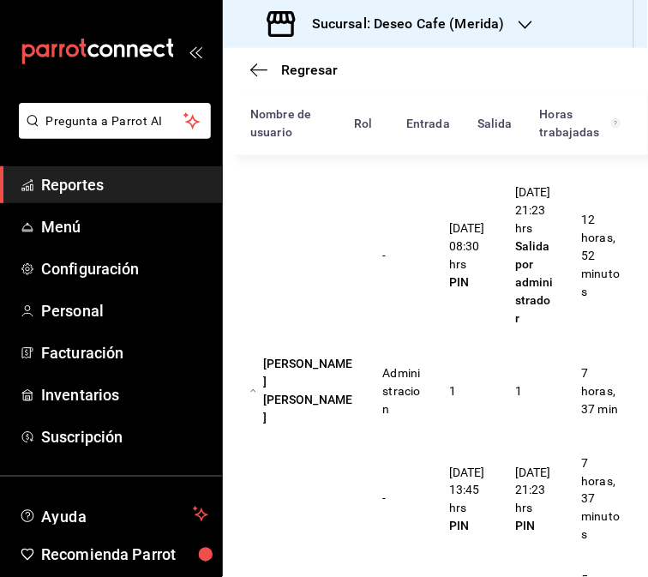
scroll to position [0, 0]
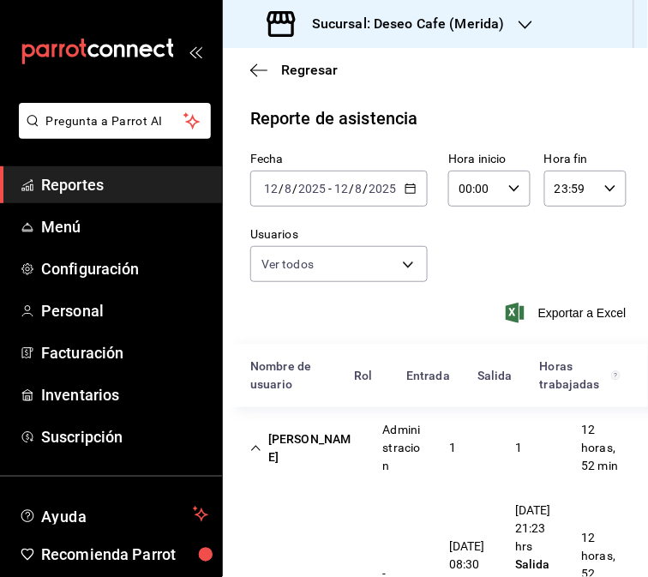
click at [408, 186] on \(Stroke\) "button" at bounding box center [410, 188] width 10 height 9
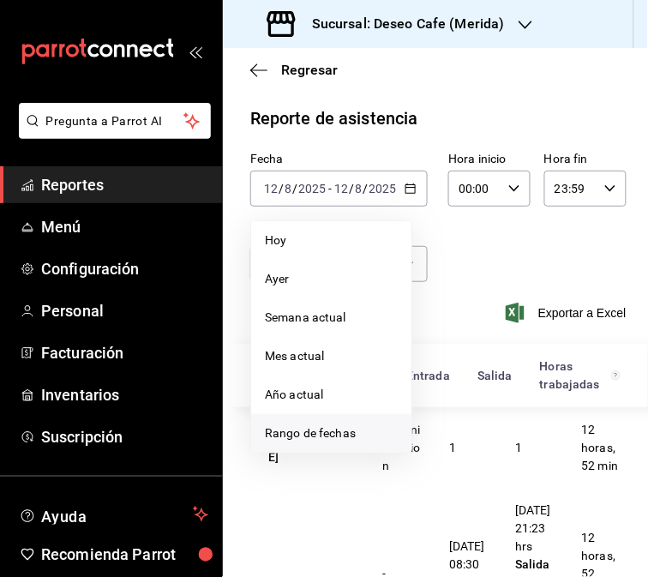
click at [329, 422] on li "Rango de fechas" at bounding box center [331, 433] width 160 height 39
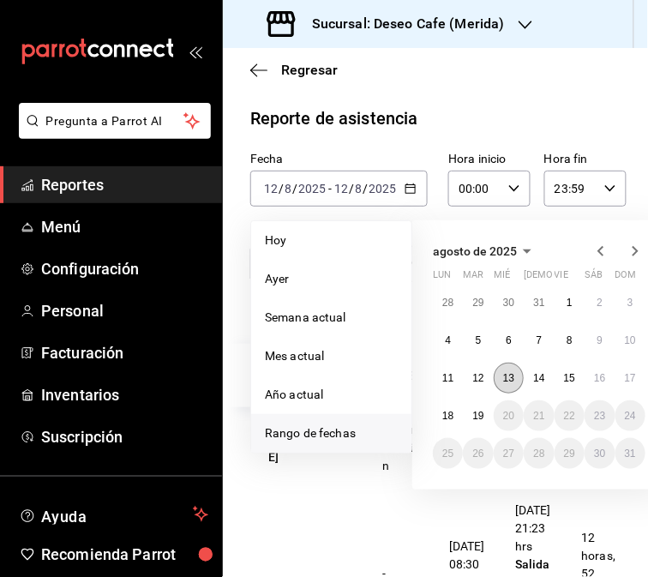
click at [515, 388] on button "13" at bounding box center [509, 377] width 30 height 31
click at [511, 374] on abbr "13" at bounding box center [508, 378] width 11 height 12
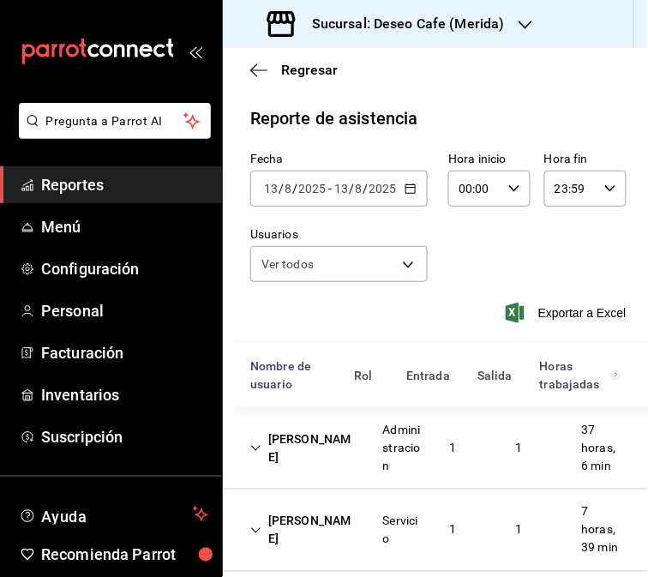
click at [390, 461] on div "Administracion" at bounding box center [402, 448] width 39 height 54
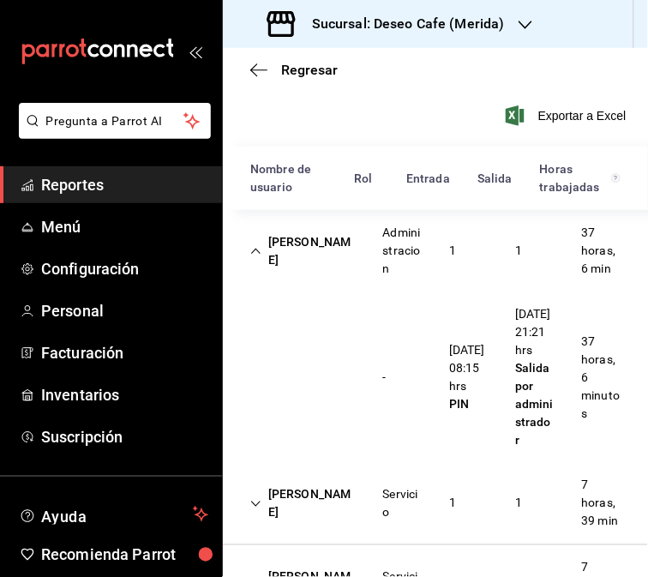
scroll to position [201, 0]
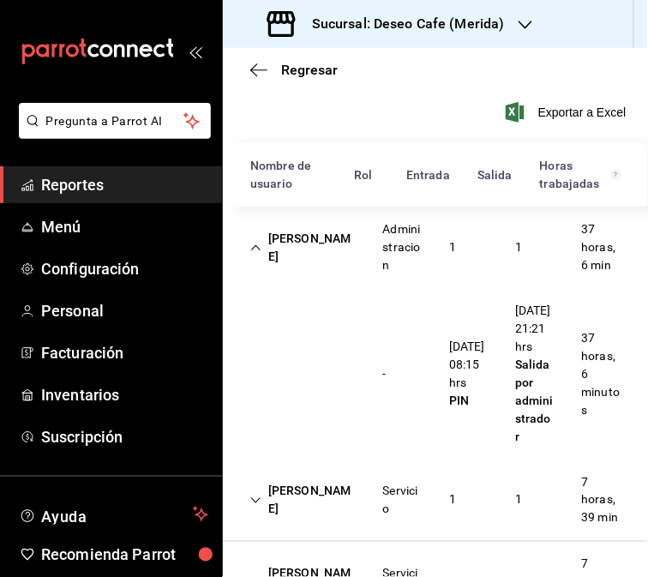
click at [331, 254] on div "Jasel Hidalgo" at bounding box center [302, 248] width 133 height 50
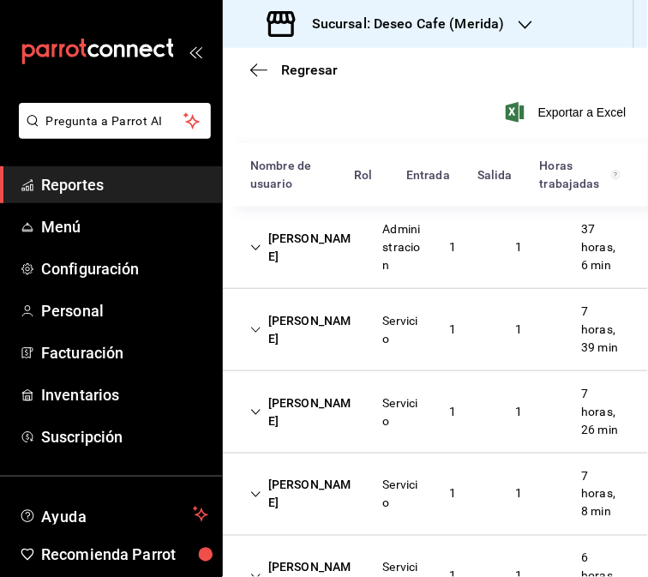
click at [388, 355] on div "Servicio" at bounding box center [402, 330] width 66 height 50
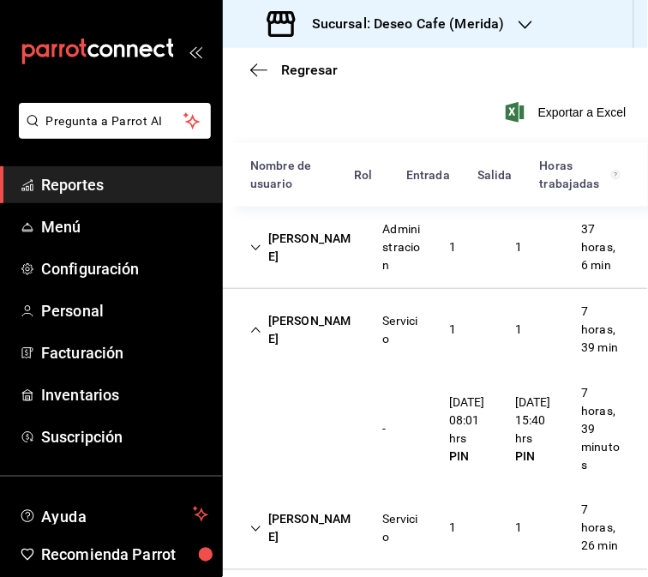
click at [345, 330] on div "Cesar Aranda" at bounding box center [302, 330] width 133 height 50
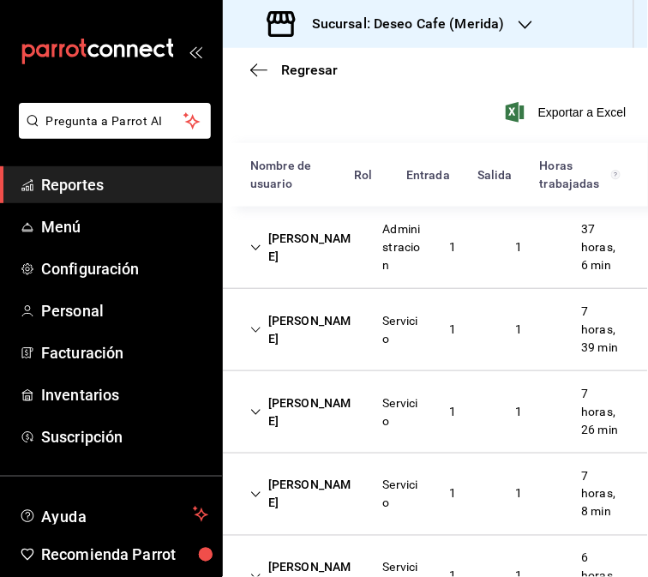
click at [374, 437] on div "Servicio" at bounding box center [402, 412] width 66 height 50
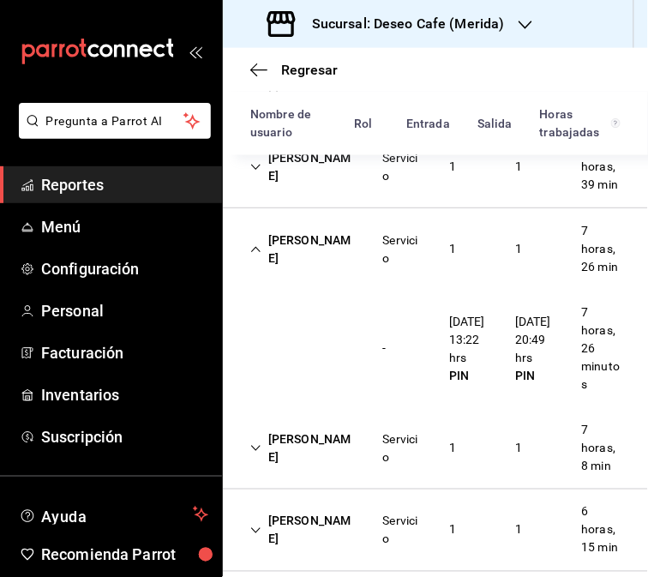
scroll to position [367, 0]
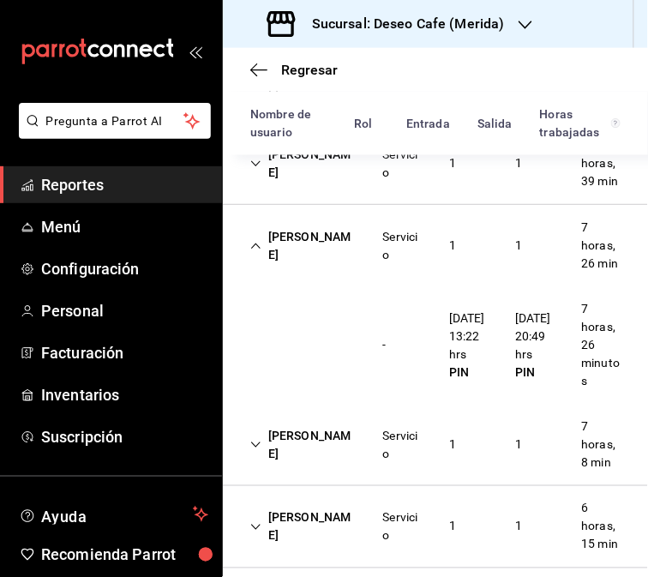
click at [391, 486] on div "Pedro Roque Servicio 1 1 7 horas, 8 min" at bounding box center [435, 445] width 425 height 82
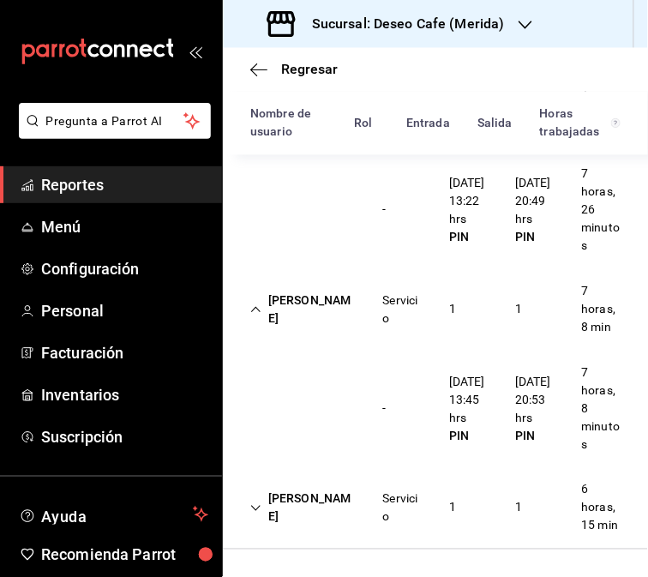
scroll to position [541, 0]
click at [307, 524] on div "Rodrigo Perales" at bounding box center [302, 508] width 133 height 50
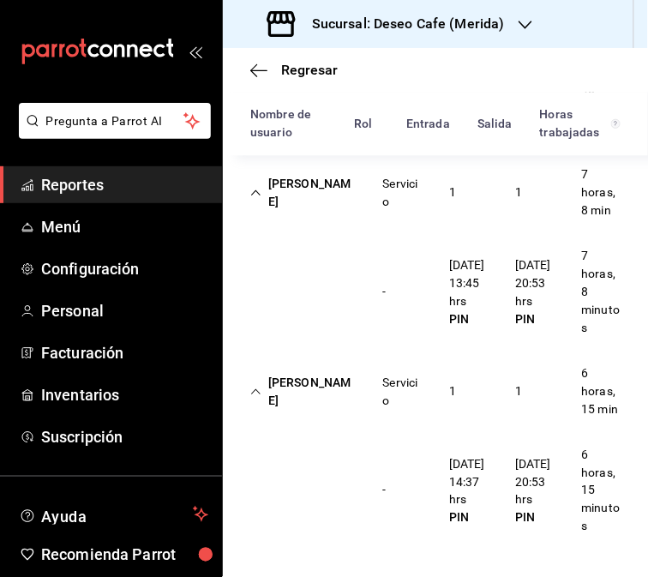
scroll to position [0, 0]
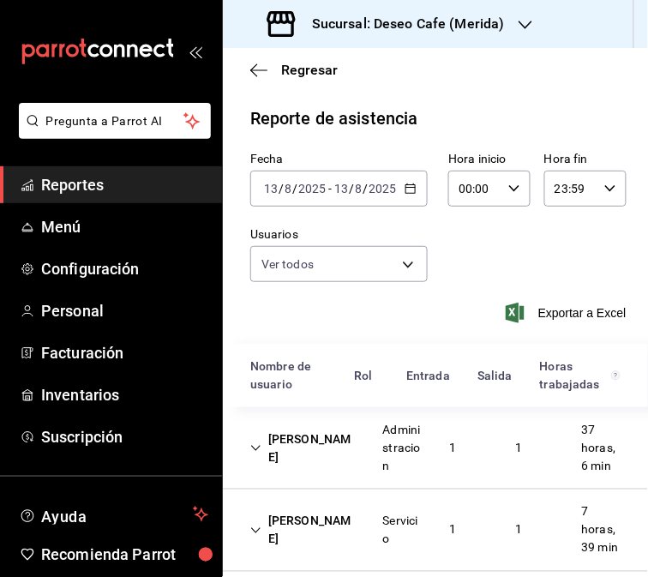
click at [476, 22] on h3 "Sucursal: Deseo Cafe (Merida)" at bounding box center [401, 24] width 207 height 21
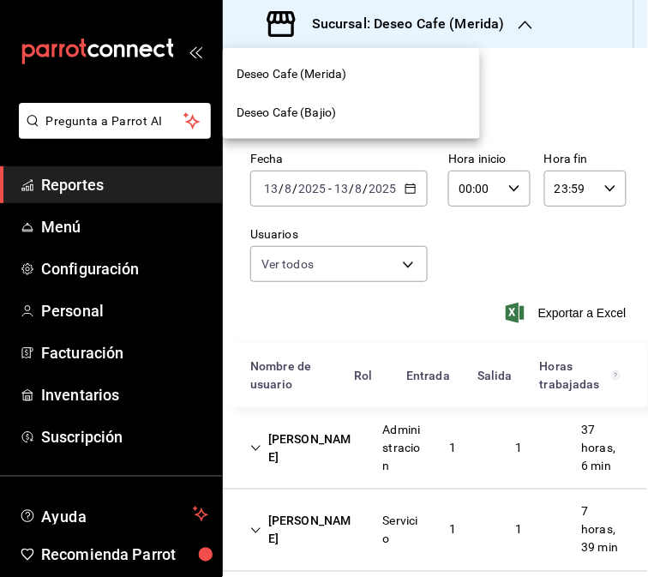
click at [398, 101] on div "Deseo Cafe (Bajio)" at bounding box center [351, 112] width 257 height 39
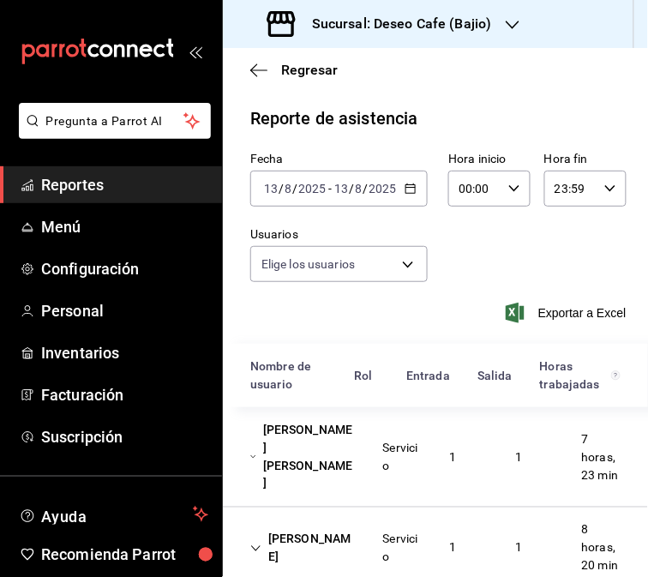
type input "30238808-43bf-4e5f-ba0c-df3803d2f2bc,785b51f8-7b95-490b-8637-880ad0c7fd10,990b5…"
click at [297, 461] on div "Patricia Hernández Esteban" at bounding box center [302, 457] width 133 height 86
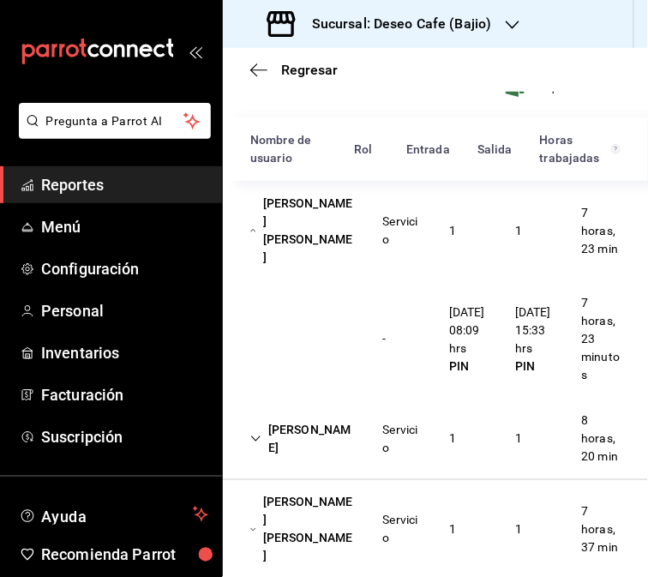
scroll to position [228, 0]
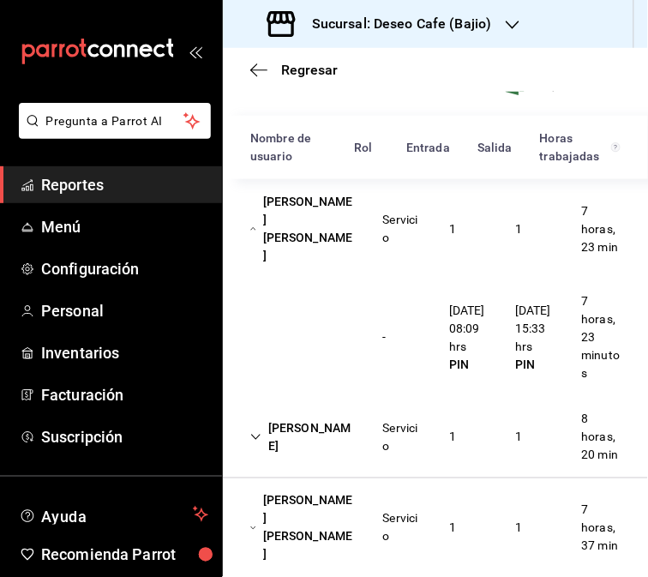
click at [387, 455] on div "Servicio" at bounding box center [402, 437] width 39 height 36
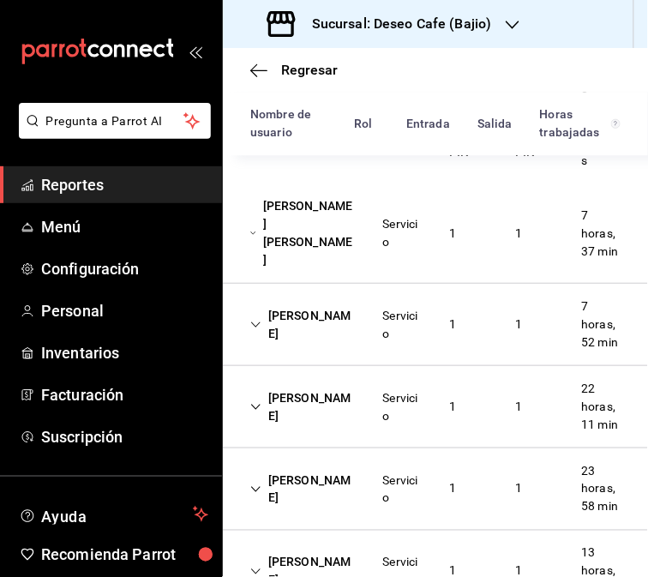
scroll to position [649, 0]
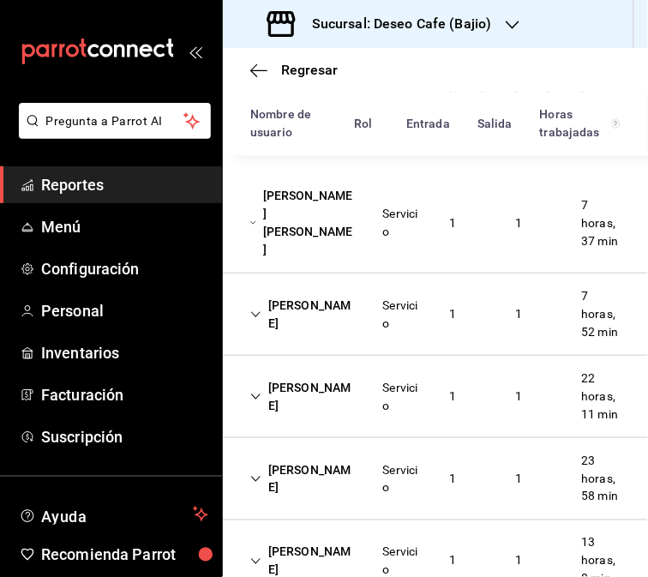
click at [341, 339] on div "Zohar Zamora" at bounding box center [302, 315] width 133 height 50
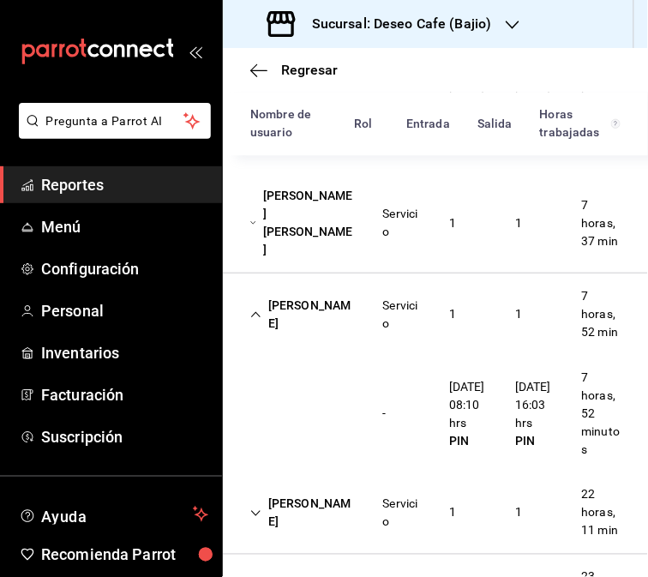
click at [356, 339] on div "Zohar Zamora" at bounding box center [302, 315] width 133 height 50
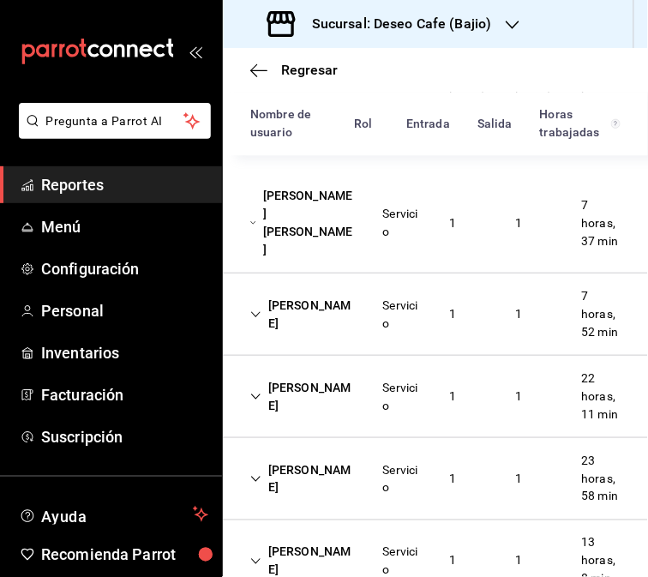
click at [318, 422] on div "Alan Bravo" at bounding box center [302, 397] width 133 height 50
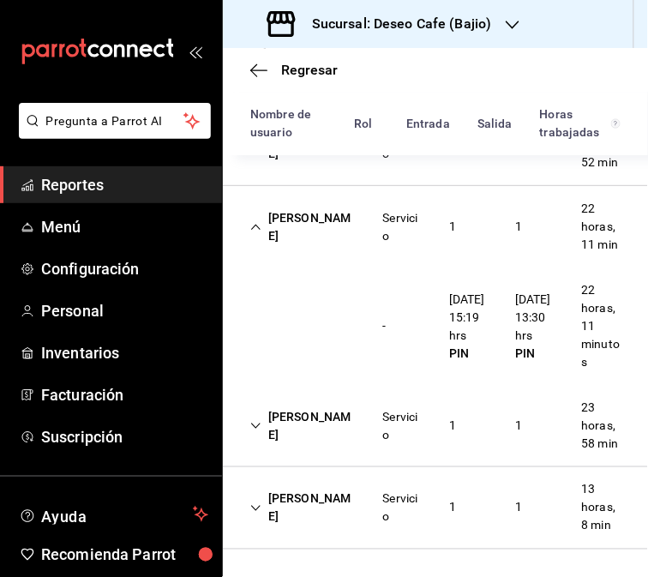
scroll to position [888, 0]
click at [394, 414] on div "Servicio" at bounding box center [402, 426] width 39 height 36
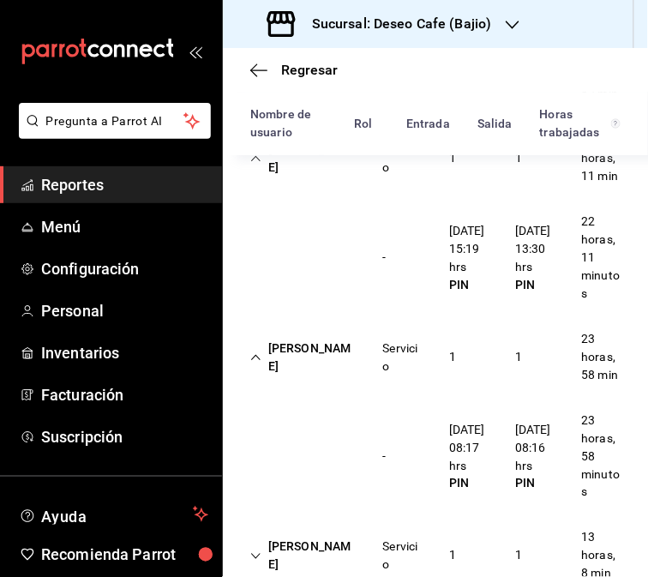
scroll to position [1007, 0]
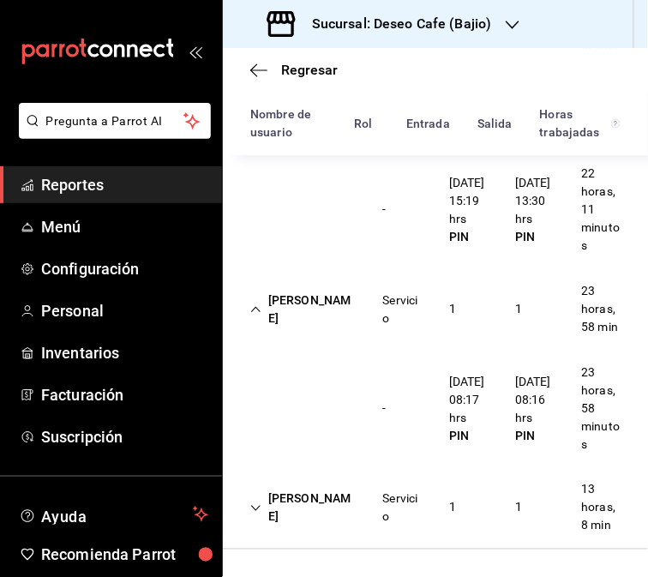
click at [417, 307] on div "Servicio" at bounding box center [402, 309] width 66 height 50
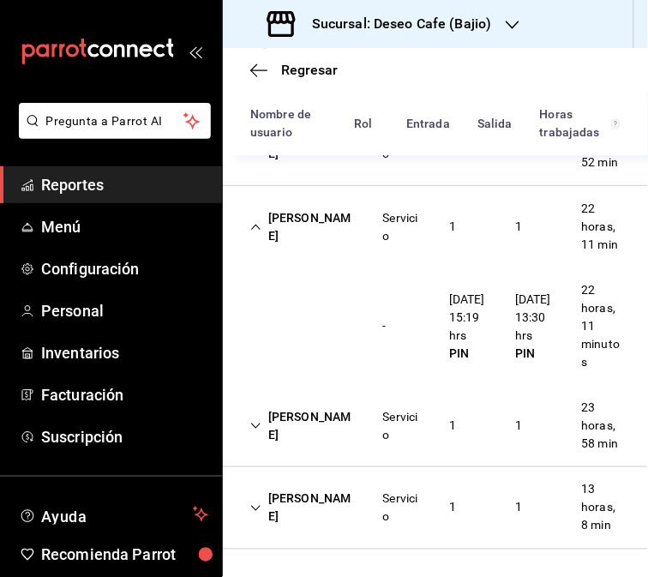
click at [372, 504] on div "Servicio" at bounding box center [402, 508] width 66 height 50
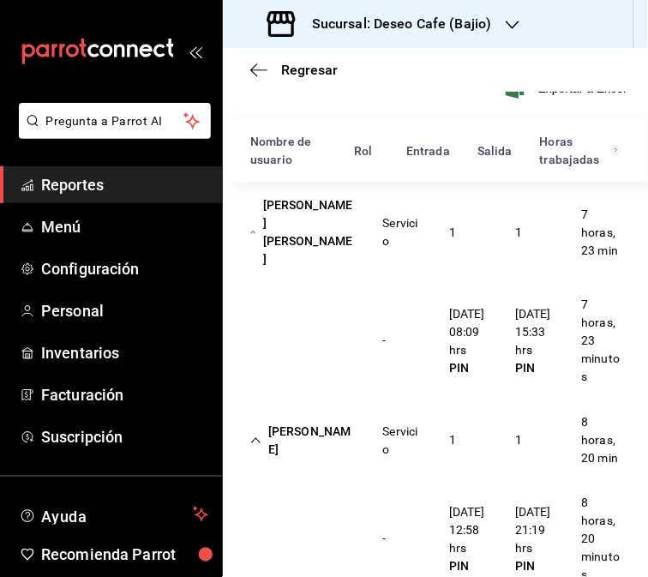
scroll to position [0, 0]
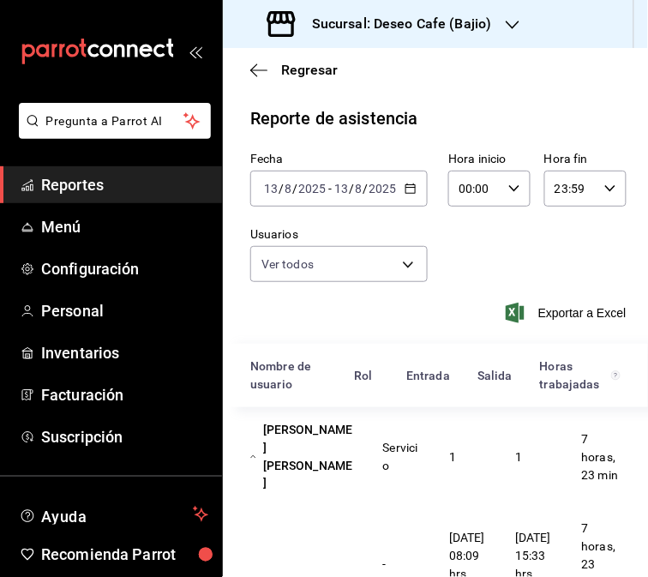
click at [413, 186] on div "2025-08-13 13 / 8 / 2025 - 2025-08-13 13 / 8 / 2025" at bounding box center [338, 189] width 177 height 36
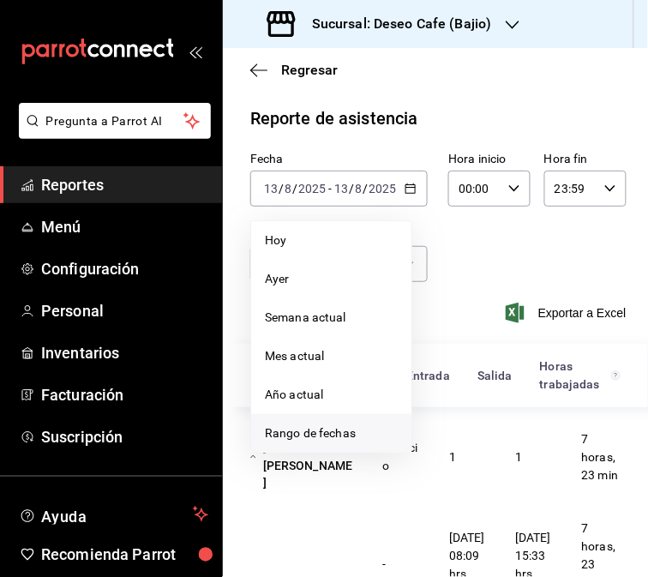
click at [318, 438] on span "Rango de fechas" at bounding box center [331, 433] width 133 height 18
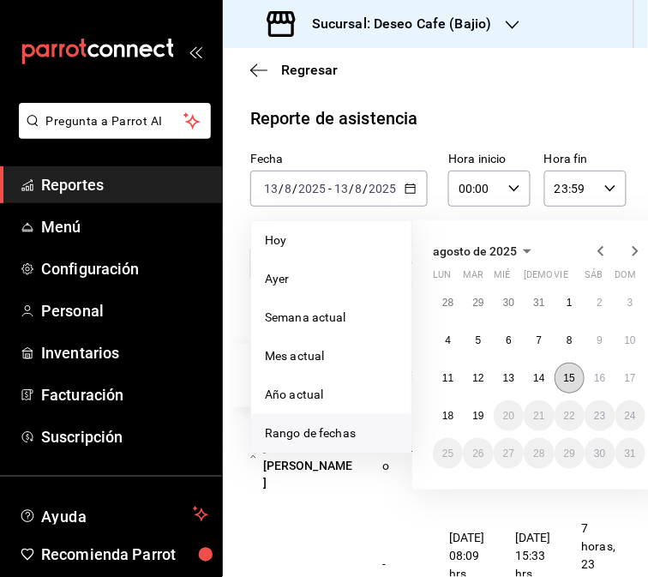
click at [572, 383] on button "15" at bounding box center [569, 377] width 30 height 31
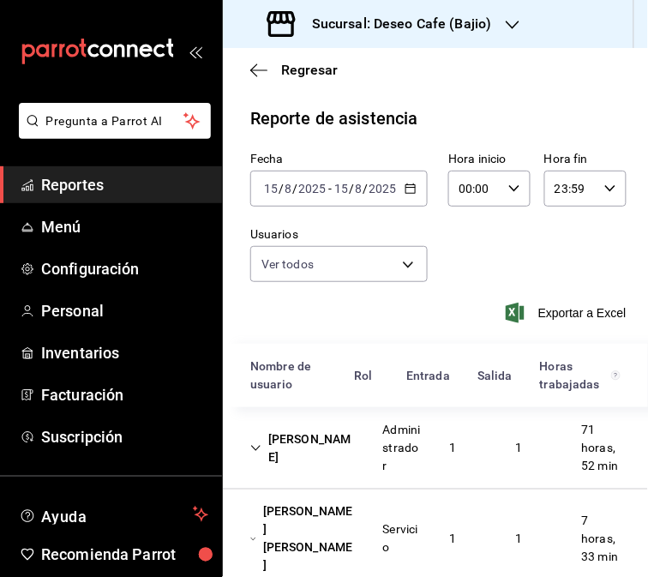
click at [406, 188] on \(Stroke\) "button" at bounding box center [410, 187] width 9 height 1
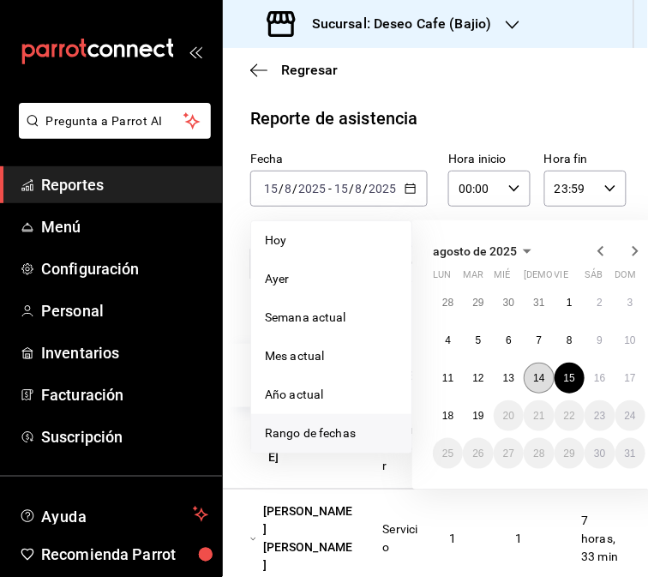
click at [529, 380] on button "14" at bounding box center [539, 377] width 30 height 31
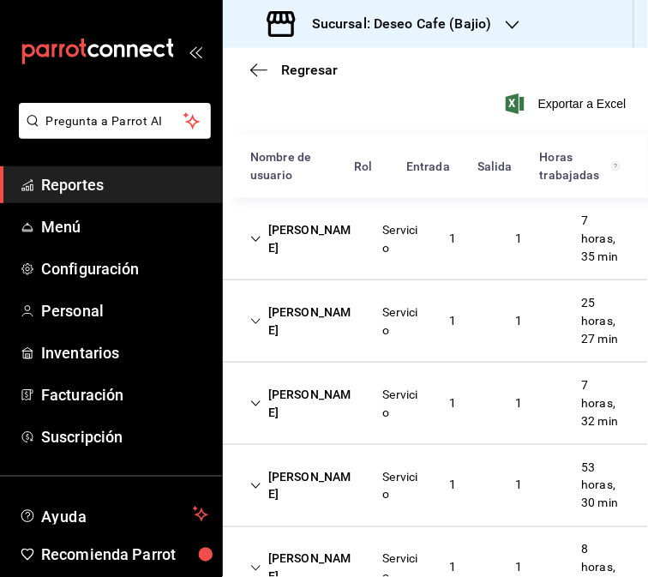
scroll to position [286, 0]
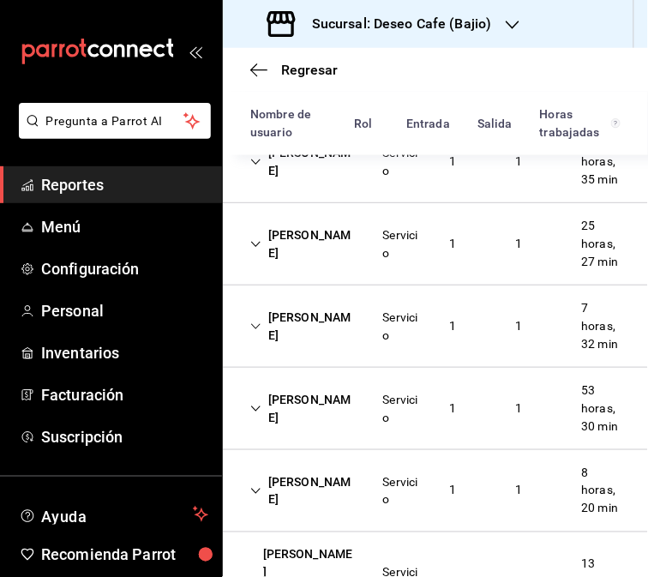
click at [307, 185] on div "Diana Chacón" at bounding box center [302, 162] width 133 height 50
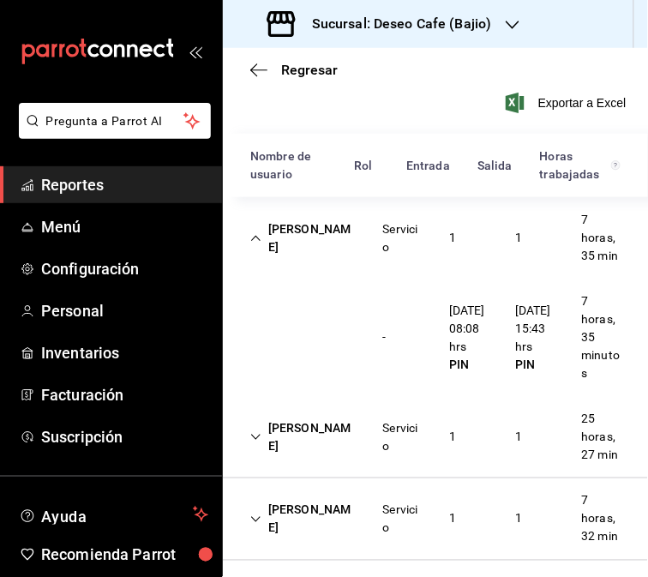
scroll to position [227, 0]
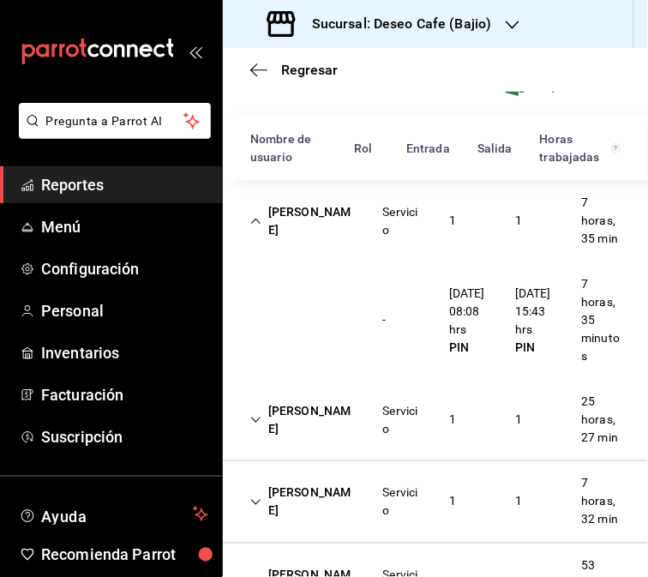
click at [302, 236] on div "Diana Chacón" at bounding box center [302, 221] width 133 height 50
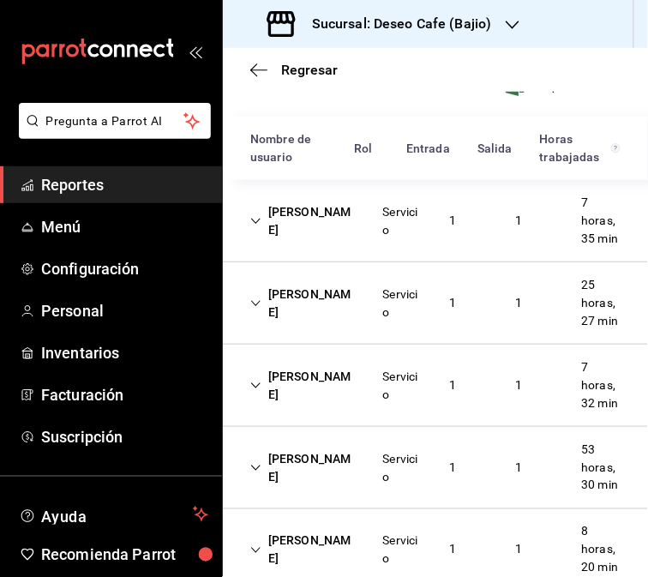
click at [335, 328] on div "Alan Bravo" at bounding box center [302, 303] width 133 height 50
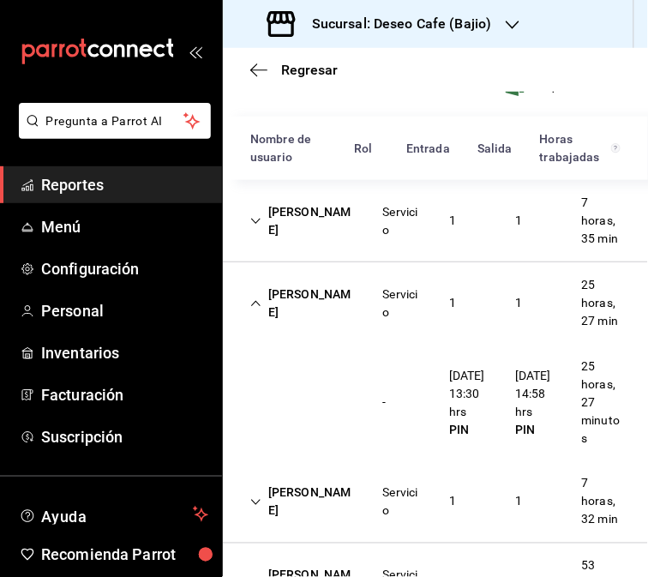
click at [338, 328] on div "Alan Bravo" at bounding box center [302, 303] width 133 height 50
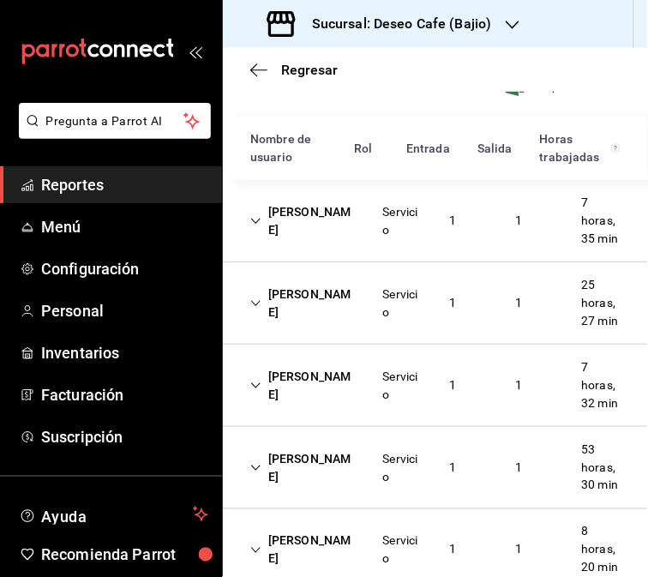
click at [338, 328] on div "Alan Bravo" at bounding box center [302, 303] width 133 height 50
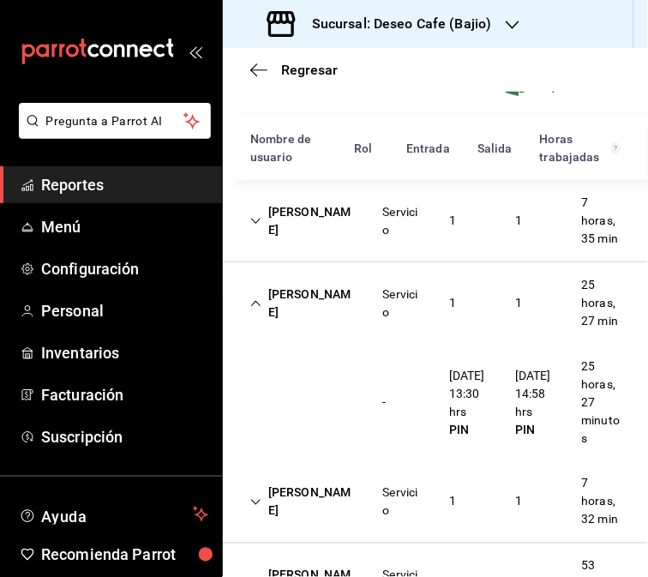
click at [338, 328] on div "Alan Bravo" at bounding box center [302, 303] width 133 height 50
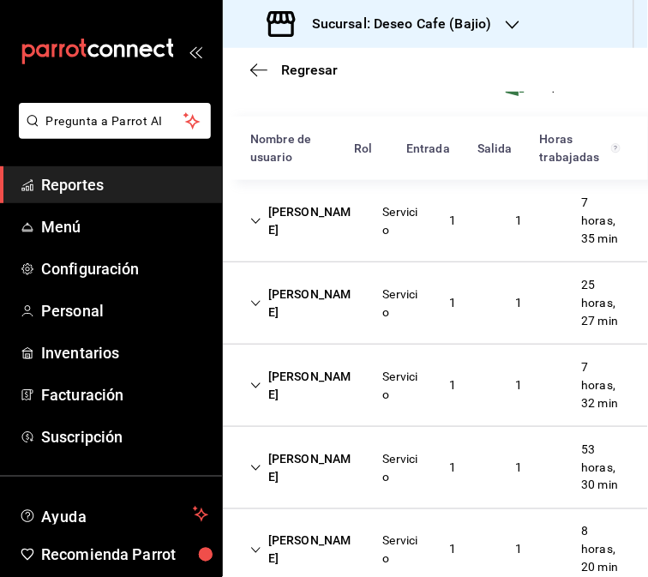
click at [327, 410] on div "Michelle Carranza" at bounding box center [302, 386] width 133 height 50
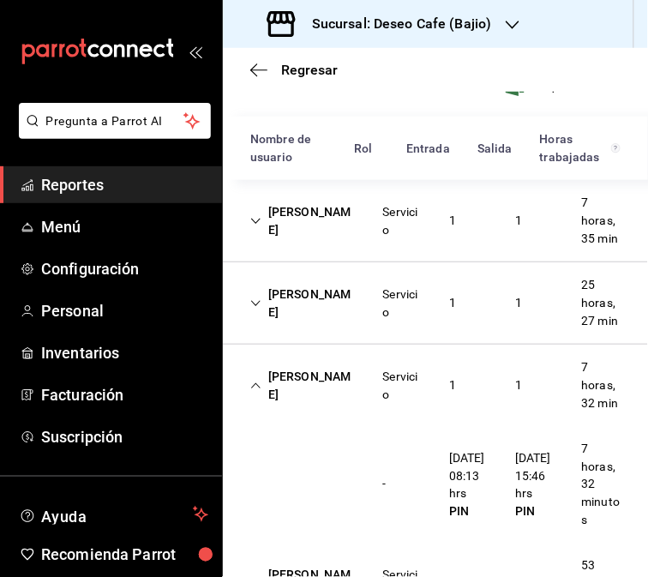
click at [383, 404] on div "Servicio" at bounding box center [402, 386] width 39 height 36
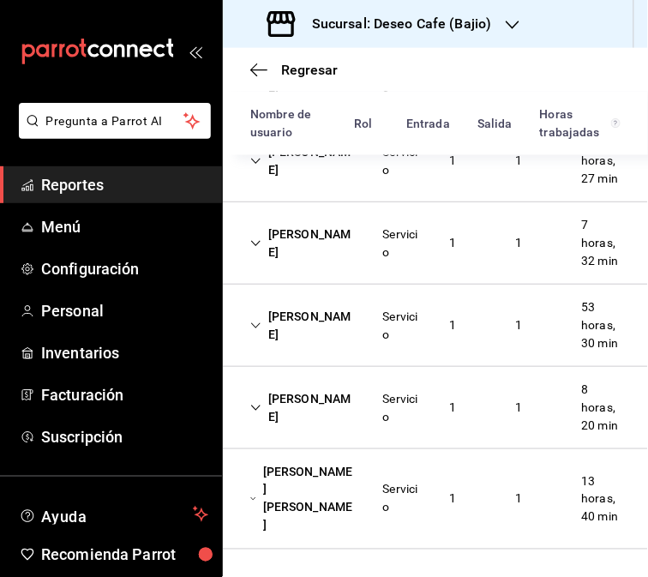
scroll to position [459, 0]
click at [361, 308] on div "Rodolfo Lopez" at bounding box center [302, 326] width 133 height 50
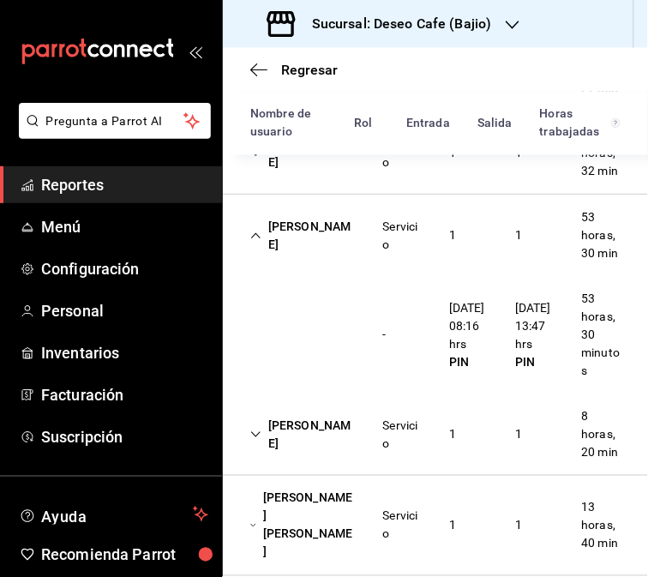
click at [398, 254] on div "Servicio" at bounding box center [402, 236] width 39 height 36
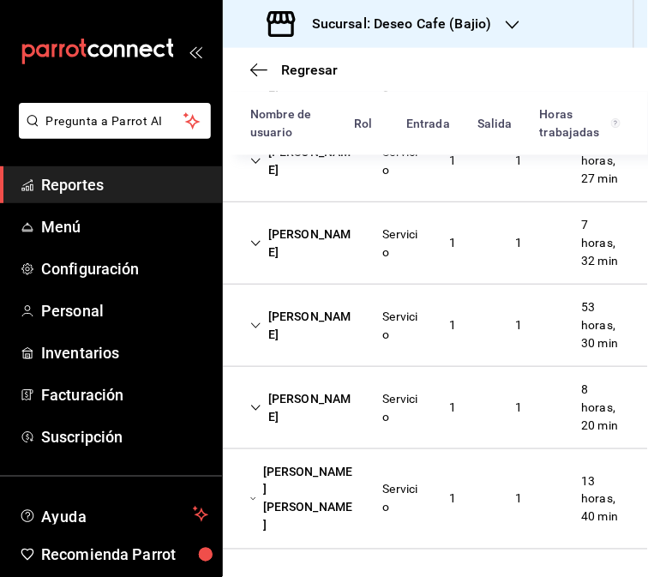
click at [450, 410] on div "1" at bounding box center [452, 408] width 34 height 32
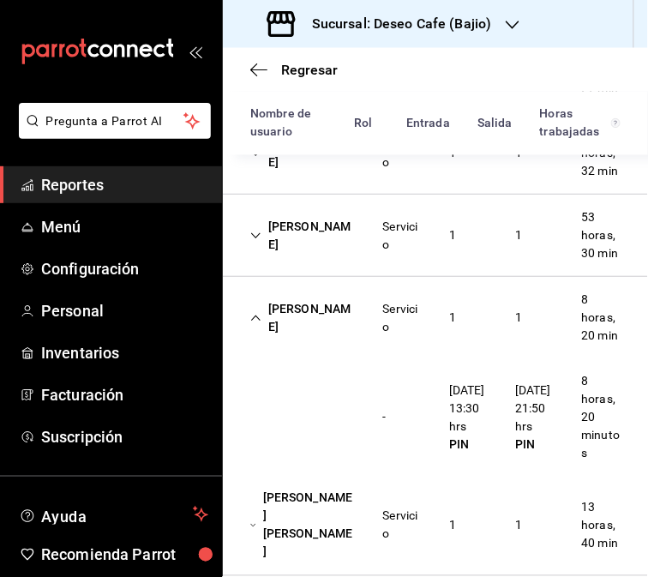
click at [369, 343] on div "Servicio" at bounding box center [402, 318] width 66 height 50
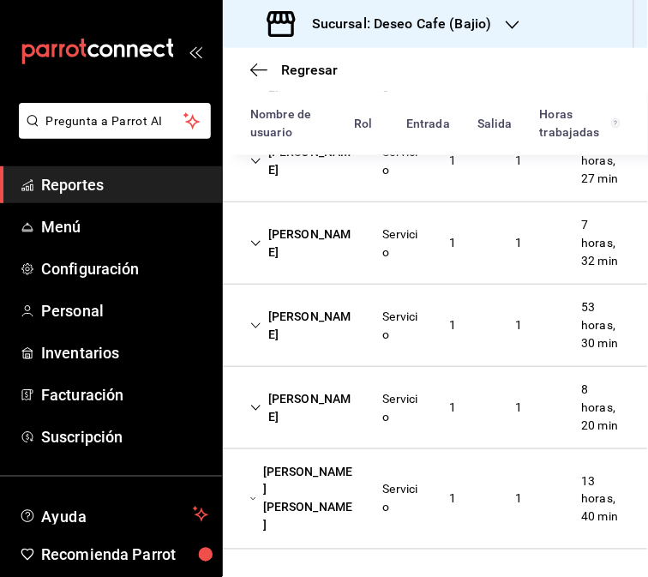
click at [369, 503] on div "Servicio" at bounding box center [402, 499] width 66 height 50
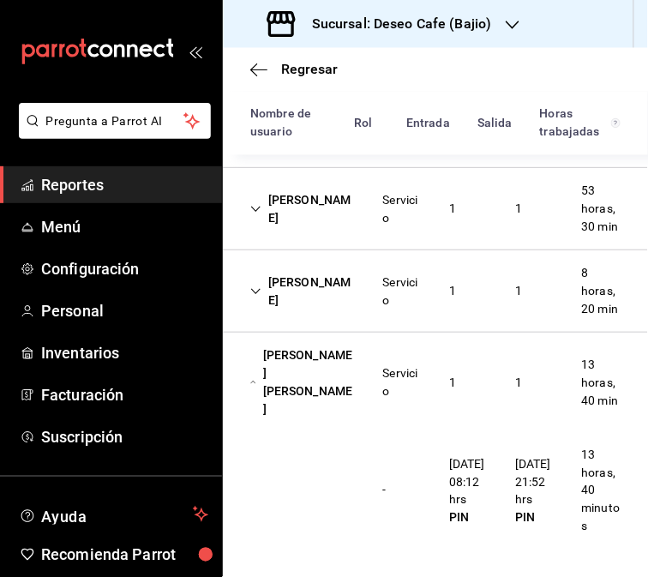
scroll to position [0, 0]
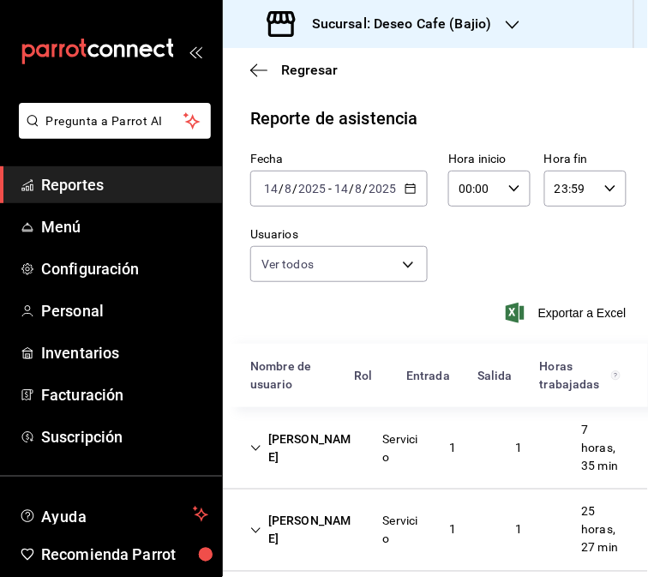
click at [488, 33] on h3 "Sucursal: Deseo Cafe (Bajio)" at bounding box center [395, 24] width 194 height 21
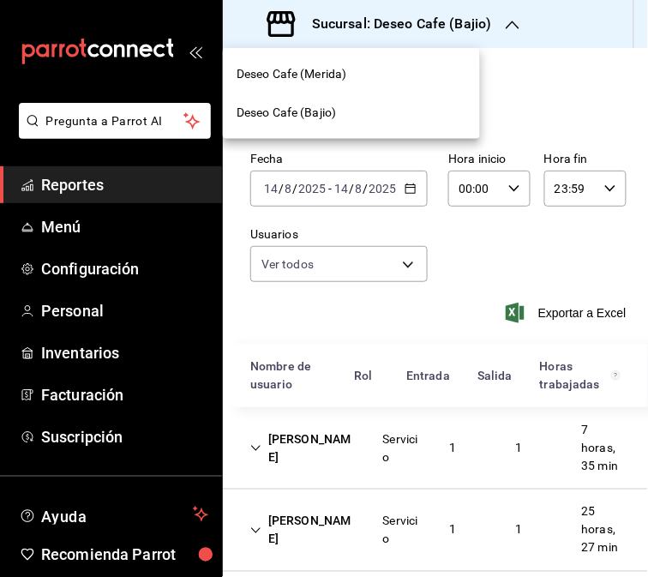
click at [407, 63] on div "Deseo Cafe (Merida)" at bounding box center [351, 74] width 257 height 39
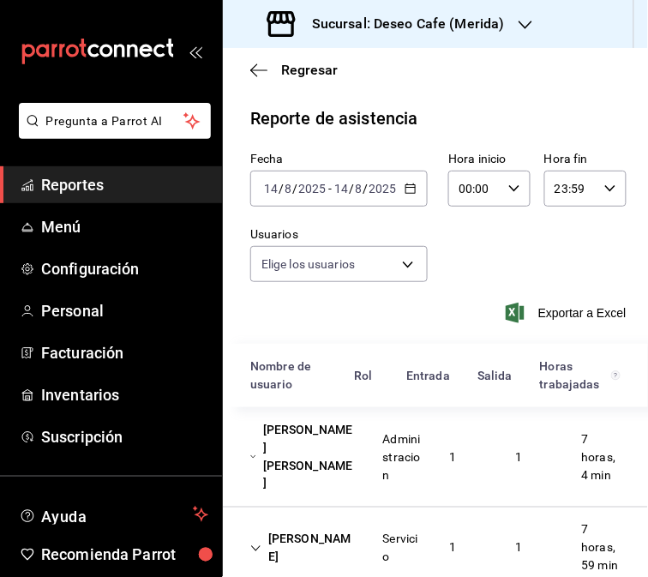
type input "30238808-43bf-4e5f-ba0c-df3803d2f2bc,7199f500-5178-4aab-9146-fd76627e73a5,785b5…"
click at [338, 449] on div "Jessica Airam Caballero" at bounding box center [302, 457] width 133 height 86
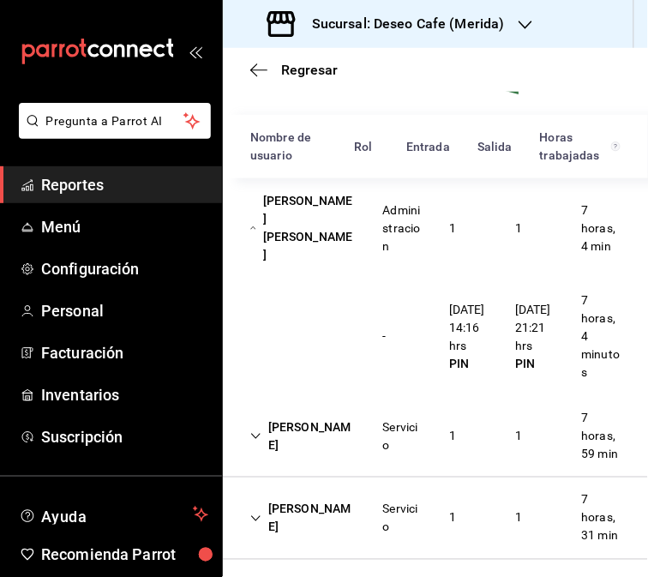
scroll to position [237, 0]
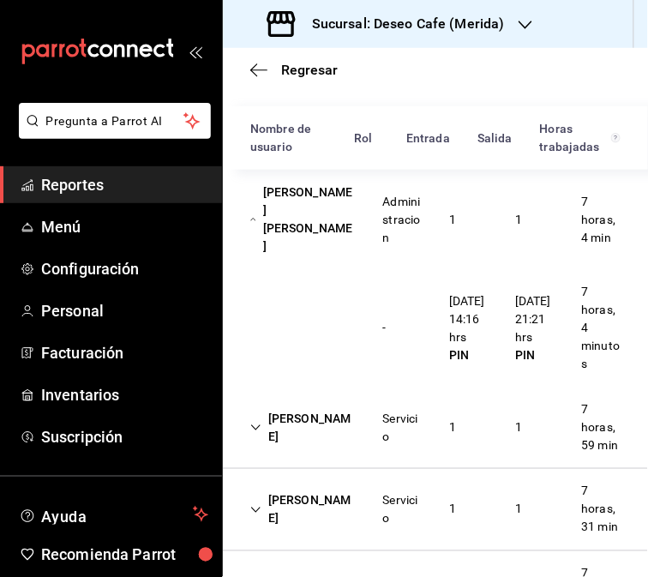
click at [398, 434] on div "Servicio" at bounding box center [402, 428] width 39 height 36
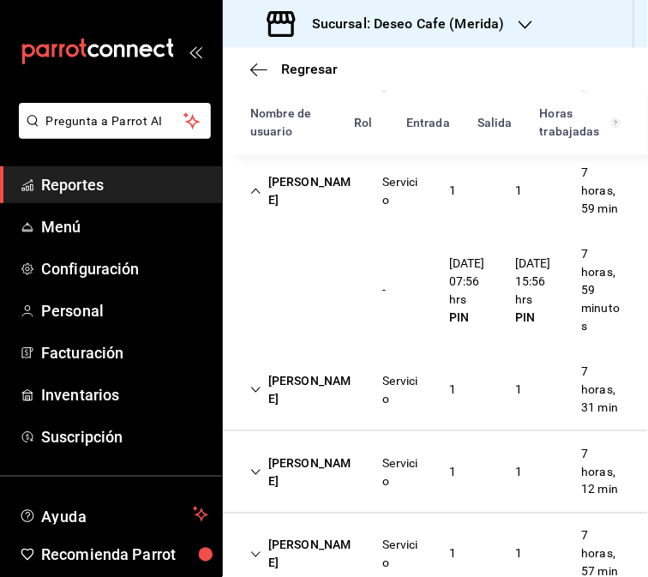
scroll to position [476, 0]
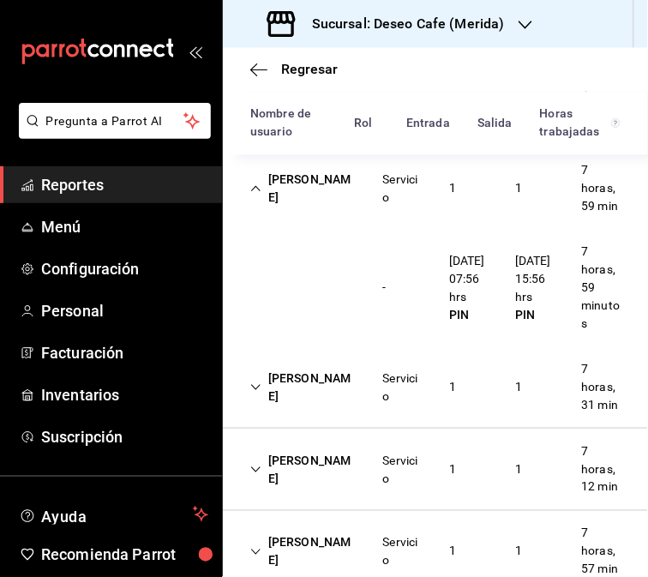
click at [377, 185] on div "Servicio" at bounding box center [402, 189] width 66 height 50
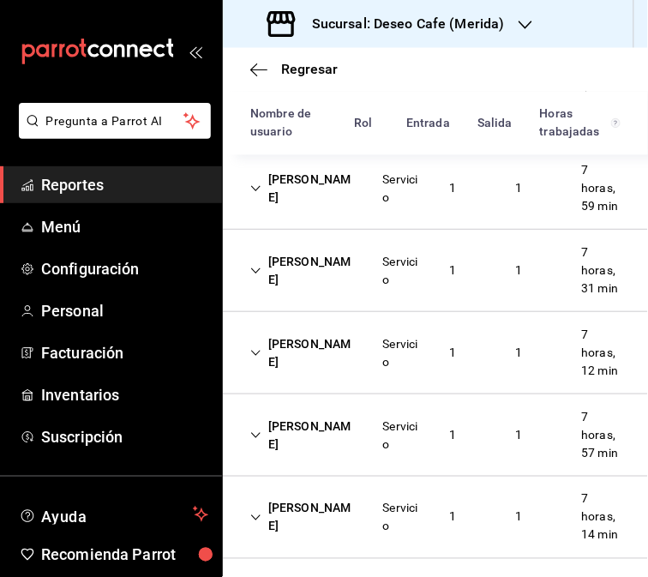
click at [360, 272] on div "Karla Herrera Servicio 1 1 7 horas, 31 min" at bounding box center [435, 271] width 425 height 82
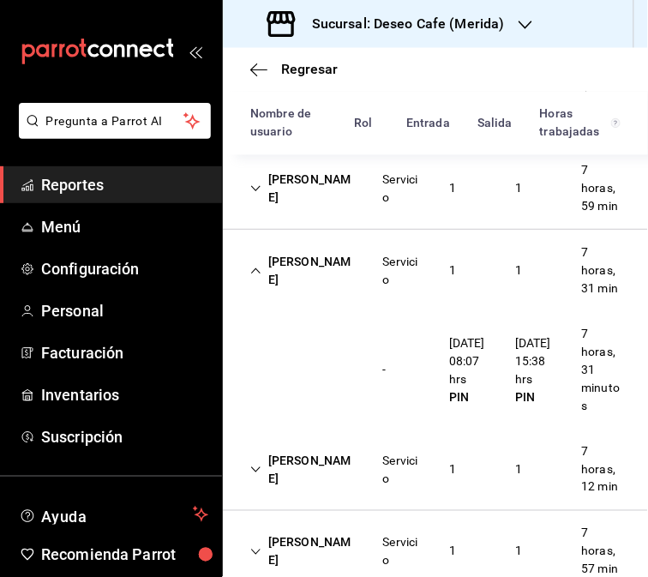
click at [382, 296] on div "Servicio" at bounding box center [402, 271] width 66 height 50
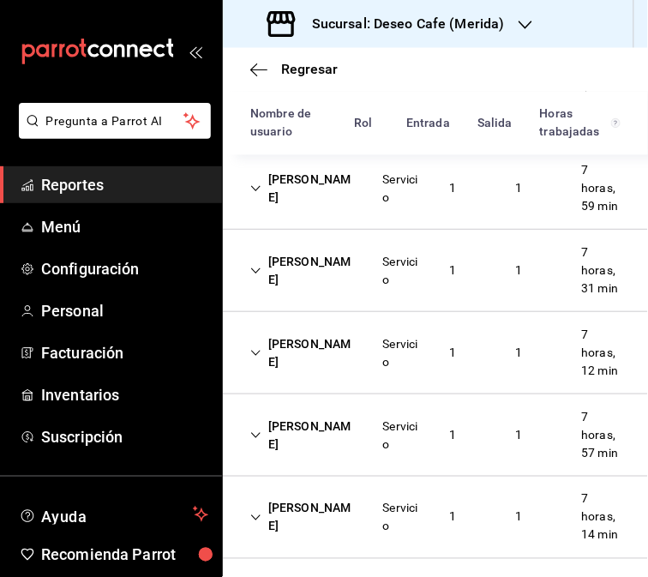
click at [383, 371] on div "Servicio" at bounding box center [402, 353] width 39 height 36
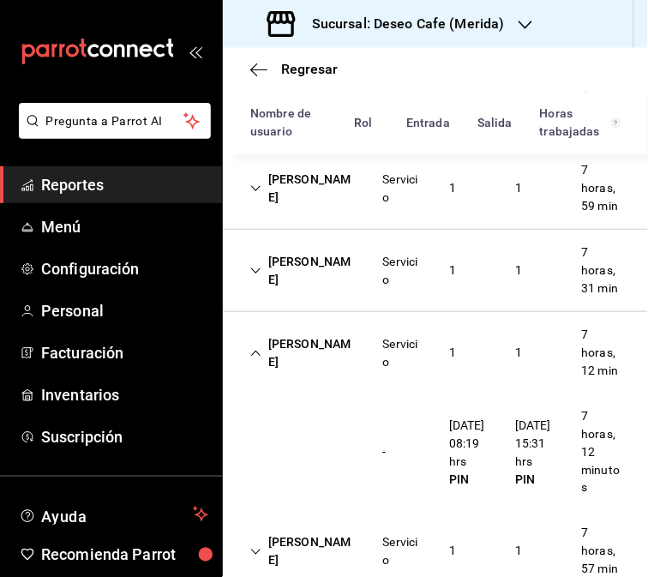
scroll to position [673, 0]
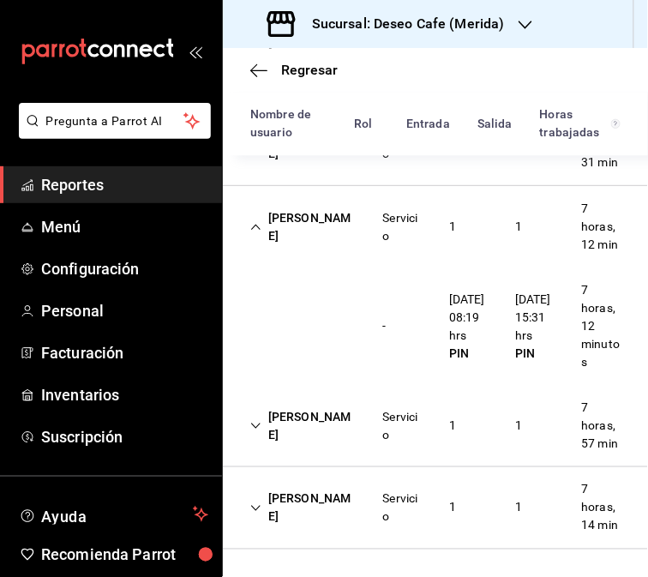
click at [403, 417] on div "Servicio" at bounding box center [402, 426] width 66 height 50
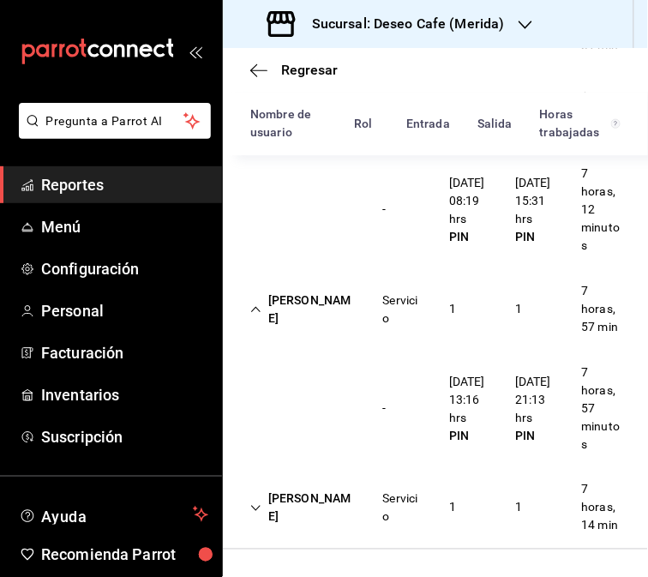
scroll to position [790, 0]
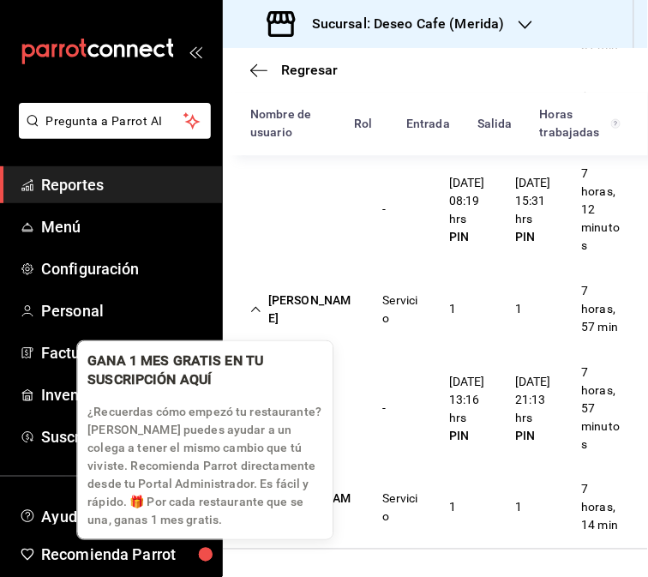
click at [332, 512] on div "GANA 1 MES GRATIS EN TU SUSCRIPCIÓN AQUÍ ¿Recuerdas cómo empezó tu restaurante?…" at bounding box center [204, 440] width 257 height 200
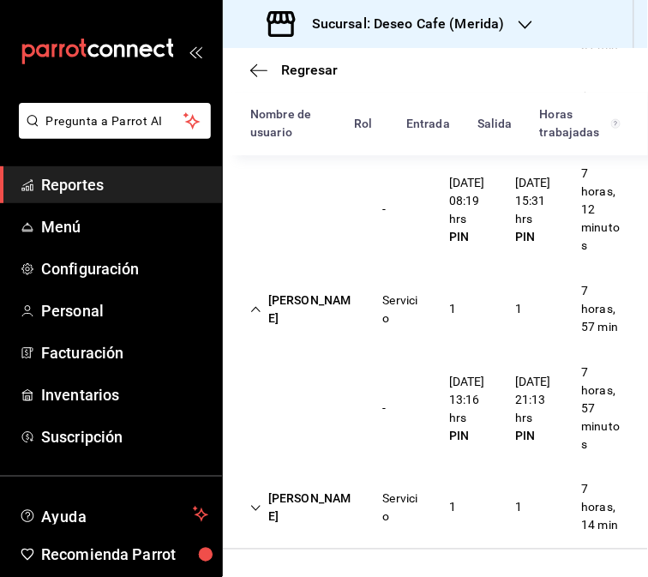
click at [404, 524] on div "Rodrigo Perales Servicio 1 1 7 horas, 14 min" at bounding box center [435, 508] width 425 height 82
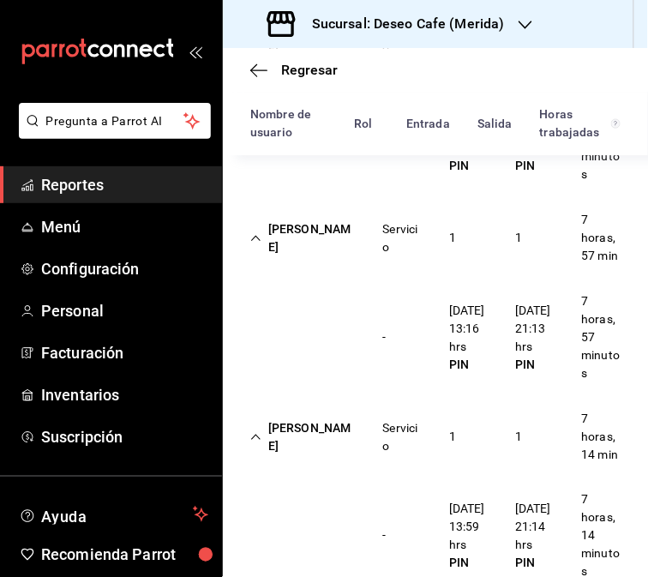
scroll to position [906, 0]
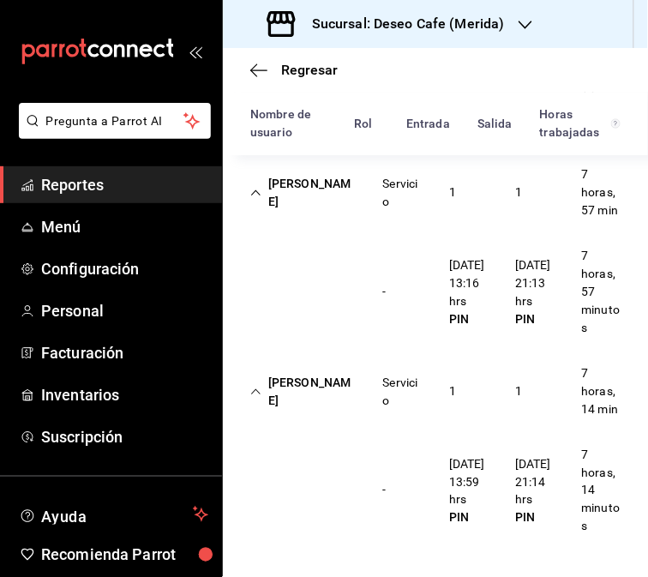
click at [460, 398] on div "1" at bounding box center [452, 391] width 34 height 32
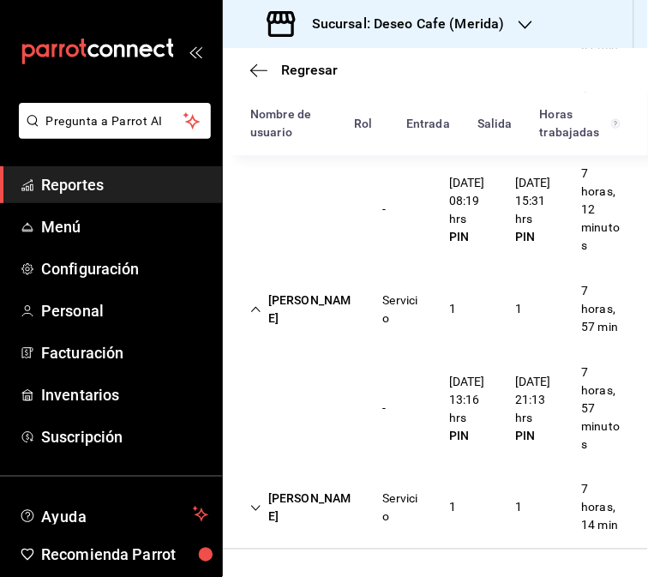
scroll to position [2, 0]
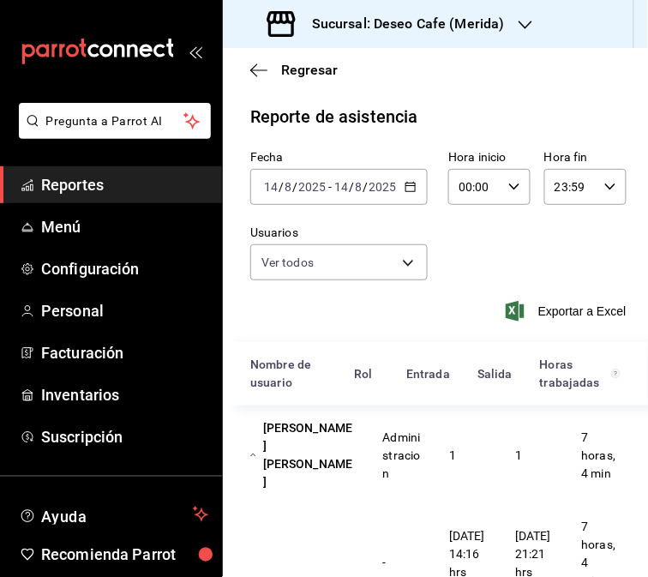
click at [404, 189] on icon "button" at bounding box center [410, 187] width 12 height 12
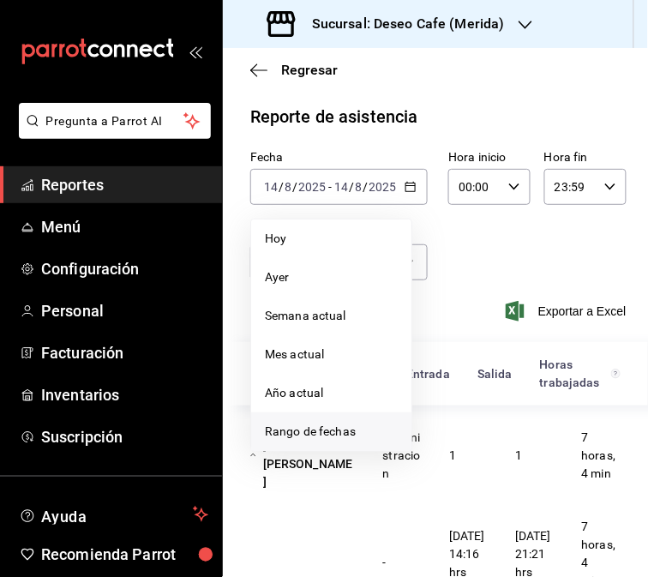
click at [329, 427] on span "Rango de fechas" at bounding box center [331, 431] width 133 height 18
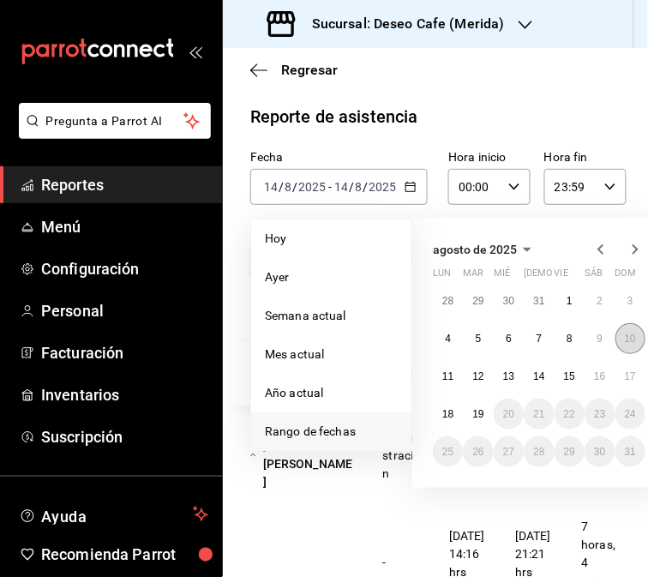
click at [621, 343] on button "10" at bounding box center [630, 338] width 30 height 31
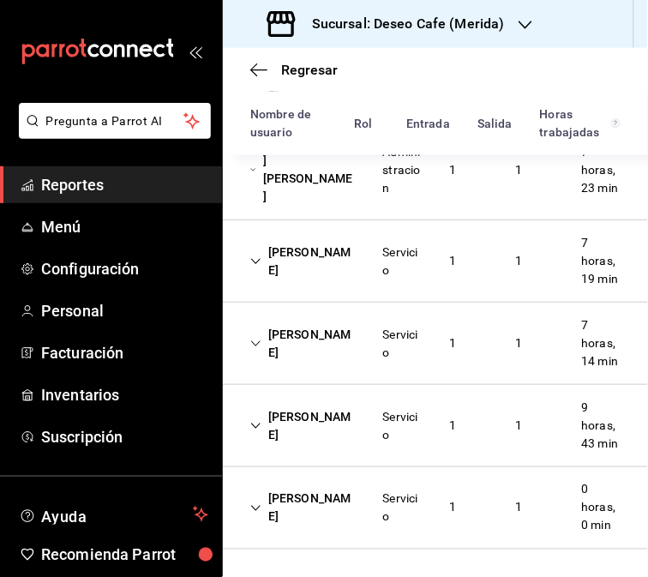
scroll to position [423, 0]
click at [458, 327] on div "1" at bounding box center [452, 343] width 34 height 32
